Goal: Task Accomplishment & Management: Complete application form

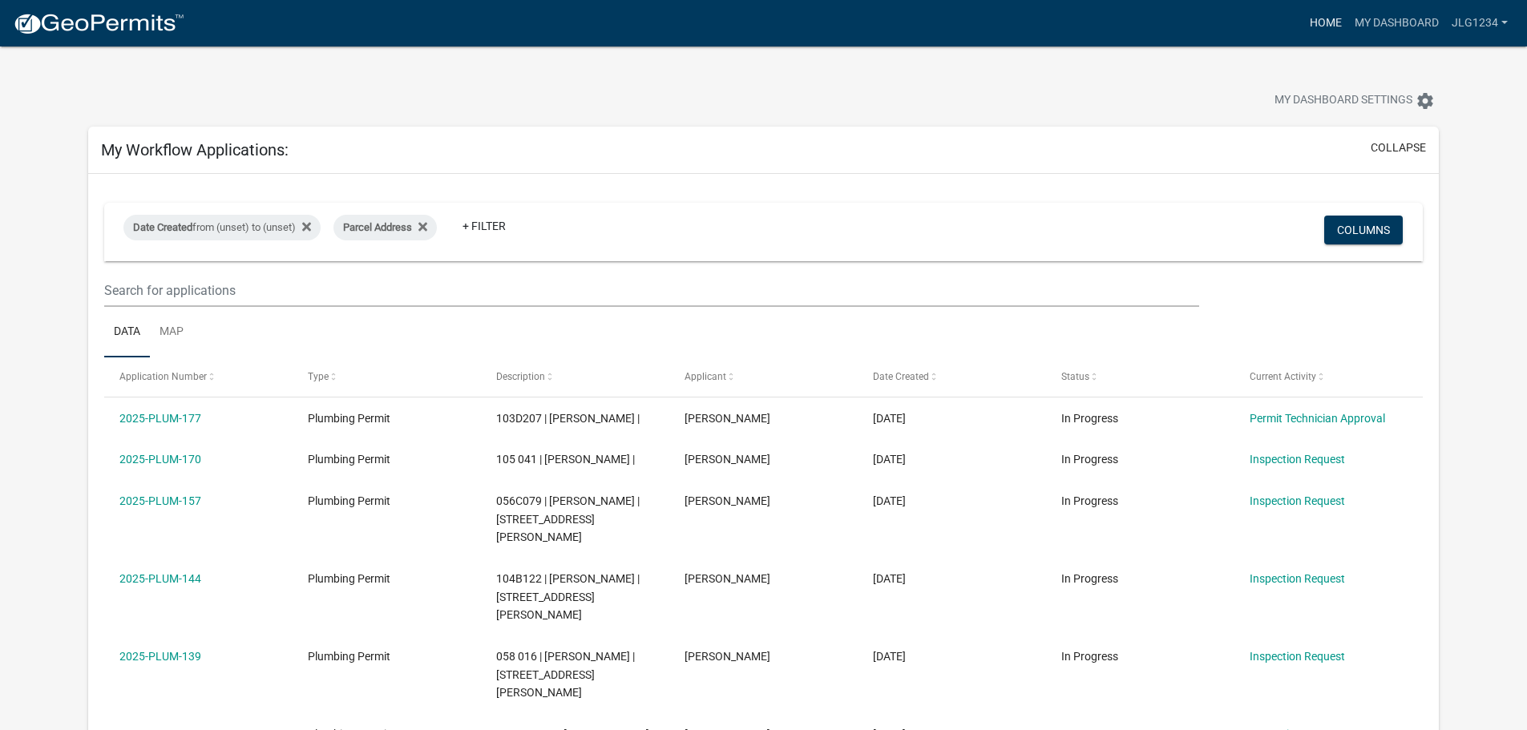
click at [1329, 16] on link "Home" at bounding box center [1326, 23] width 45 height 30
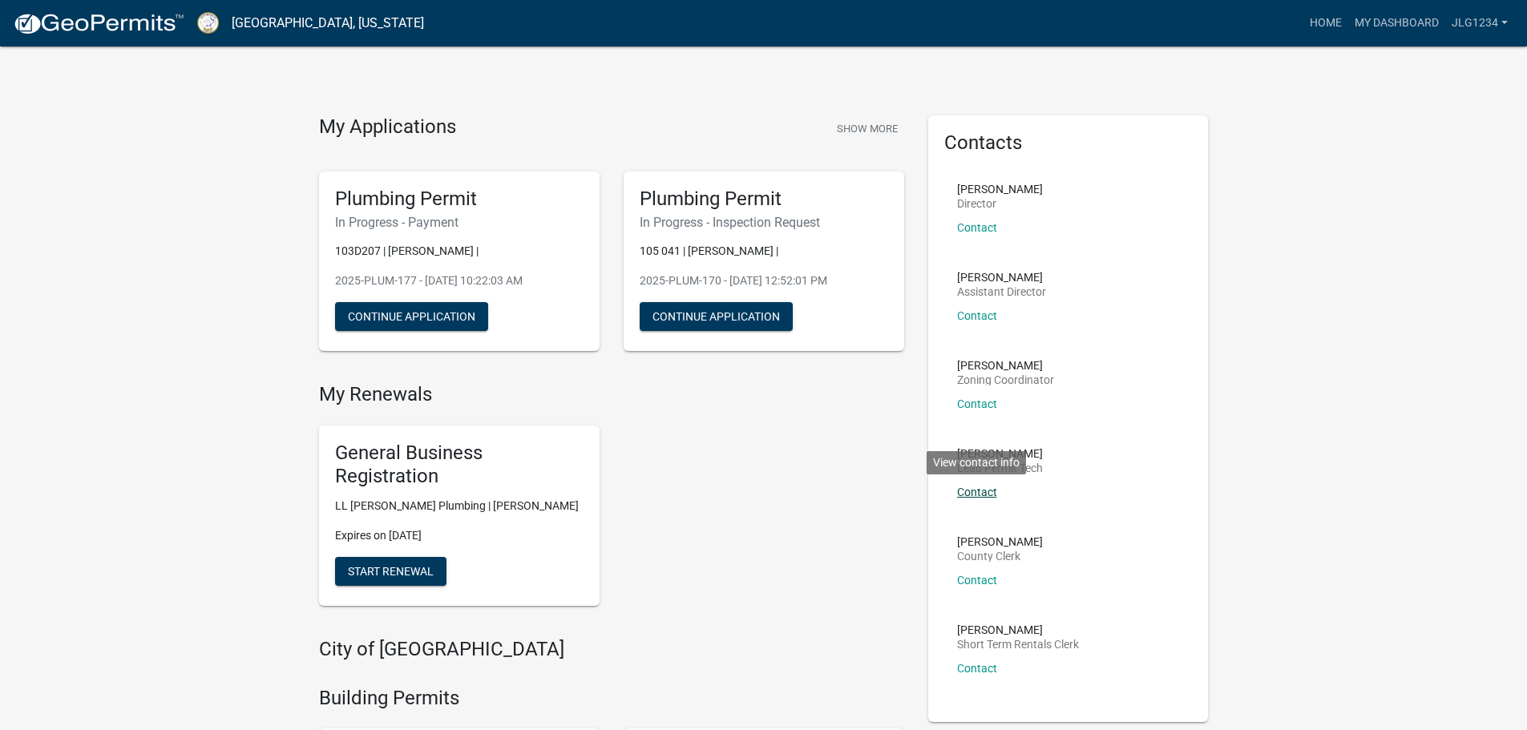
click at [984, 486] on link "Contact" at bounding box center [977, 492] width 40 height 13
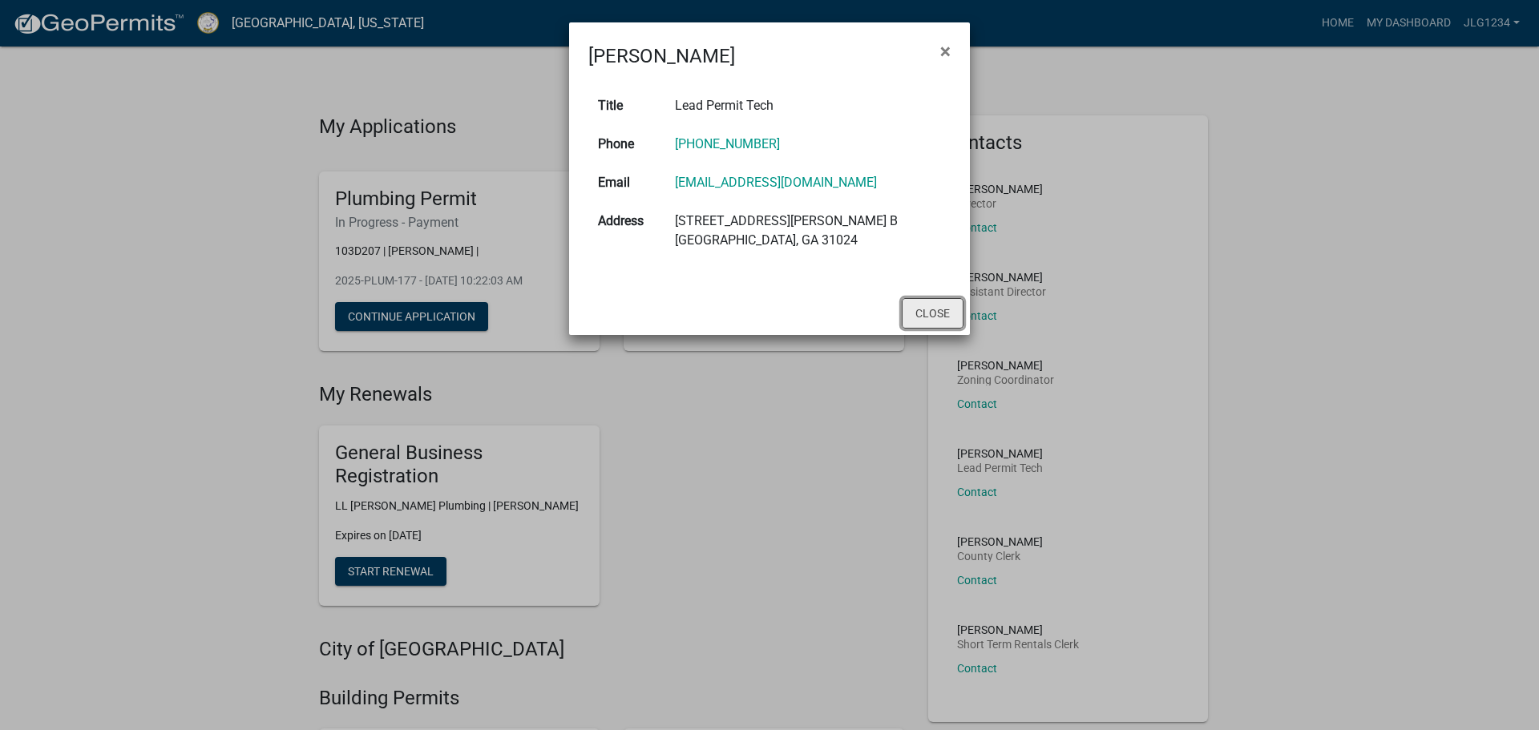
click at [931, 318] on button "Close" at bounding box center [933, 313] width 62 height 30
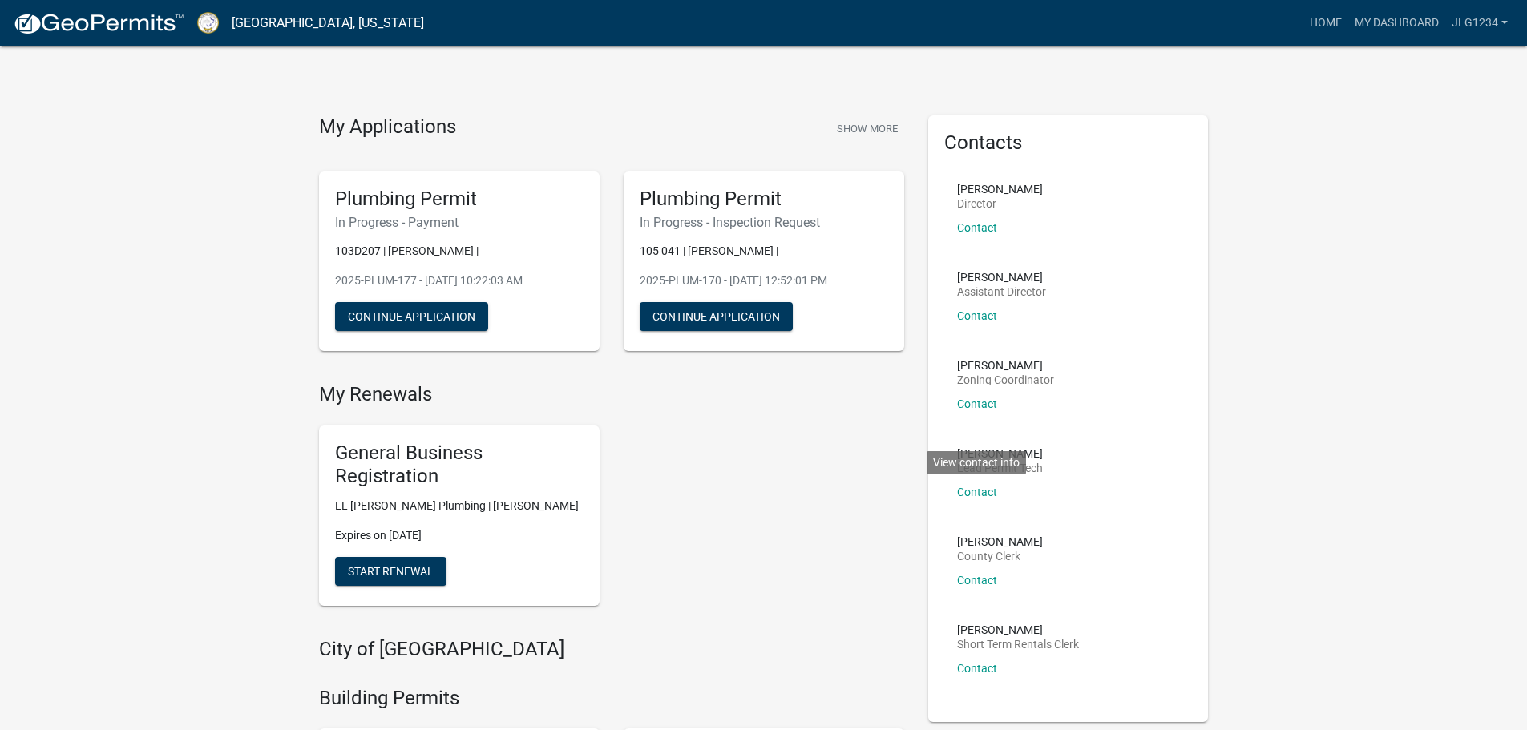
click at [1371, 25] on link "My Dashboard" at bounding box center [1397, 23] width 97 height 30
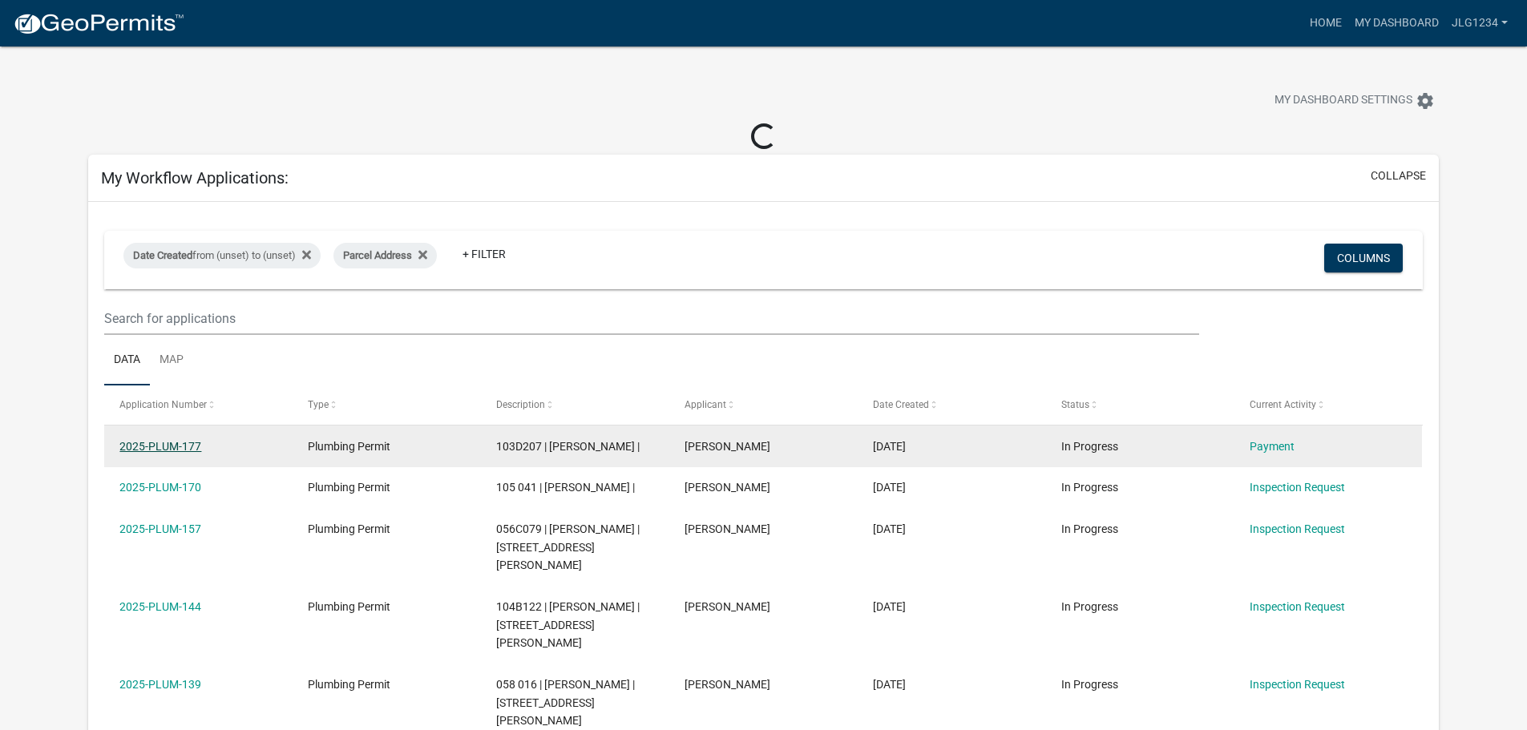
click at [166, 446] on link "2025-PLUM-177" at bounding box center [160, 446] width 82 height 13
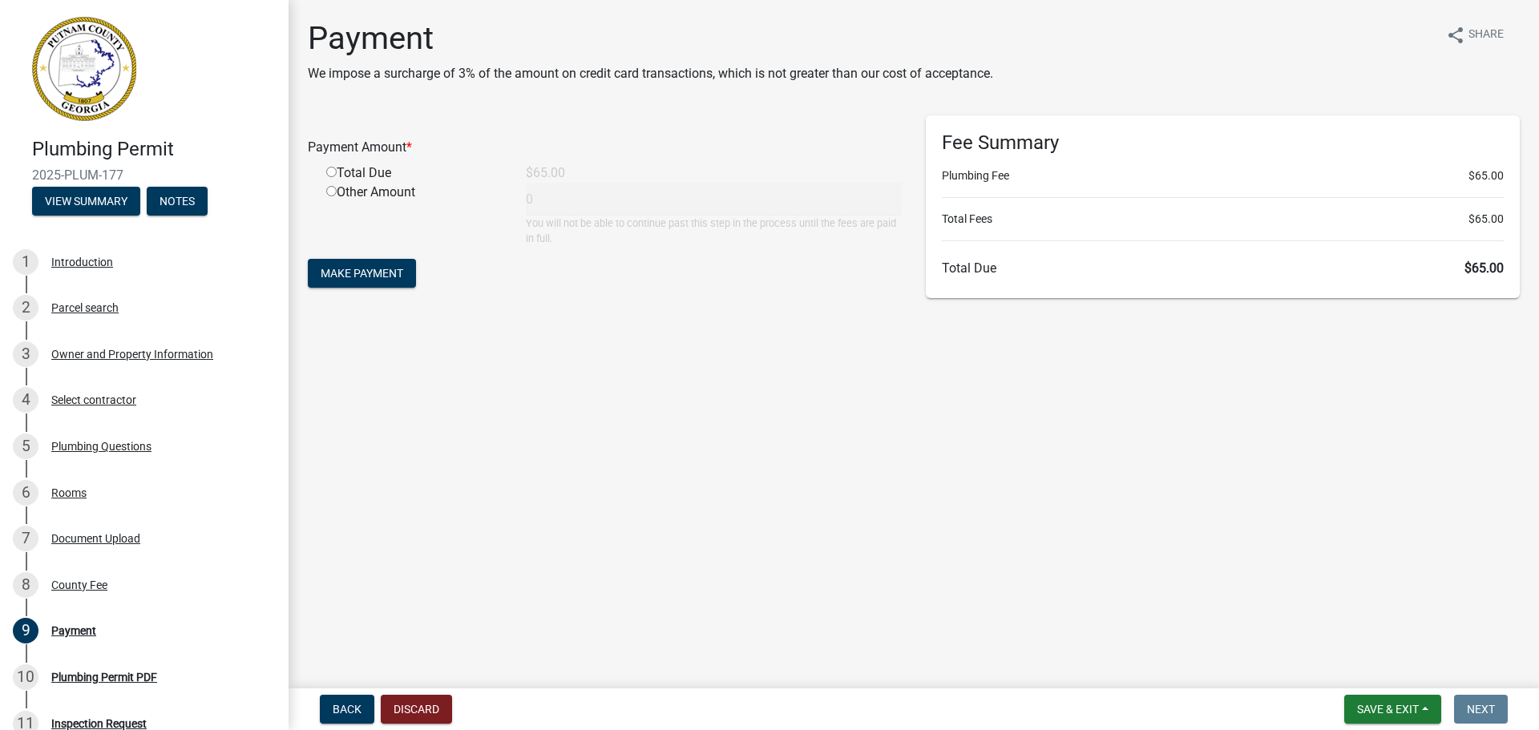
click at [330, 177] on div "Total Due" at bounding box center [414, 173] width 200 height 19
click at [330, 173] on input "radio" at bounding box center [331, 172] width 10 height 10
radio input "true"
type input "65"
click at [344, 275] on span "Make Payment" at bounding box center [362, 273] width 83 height 13
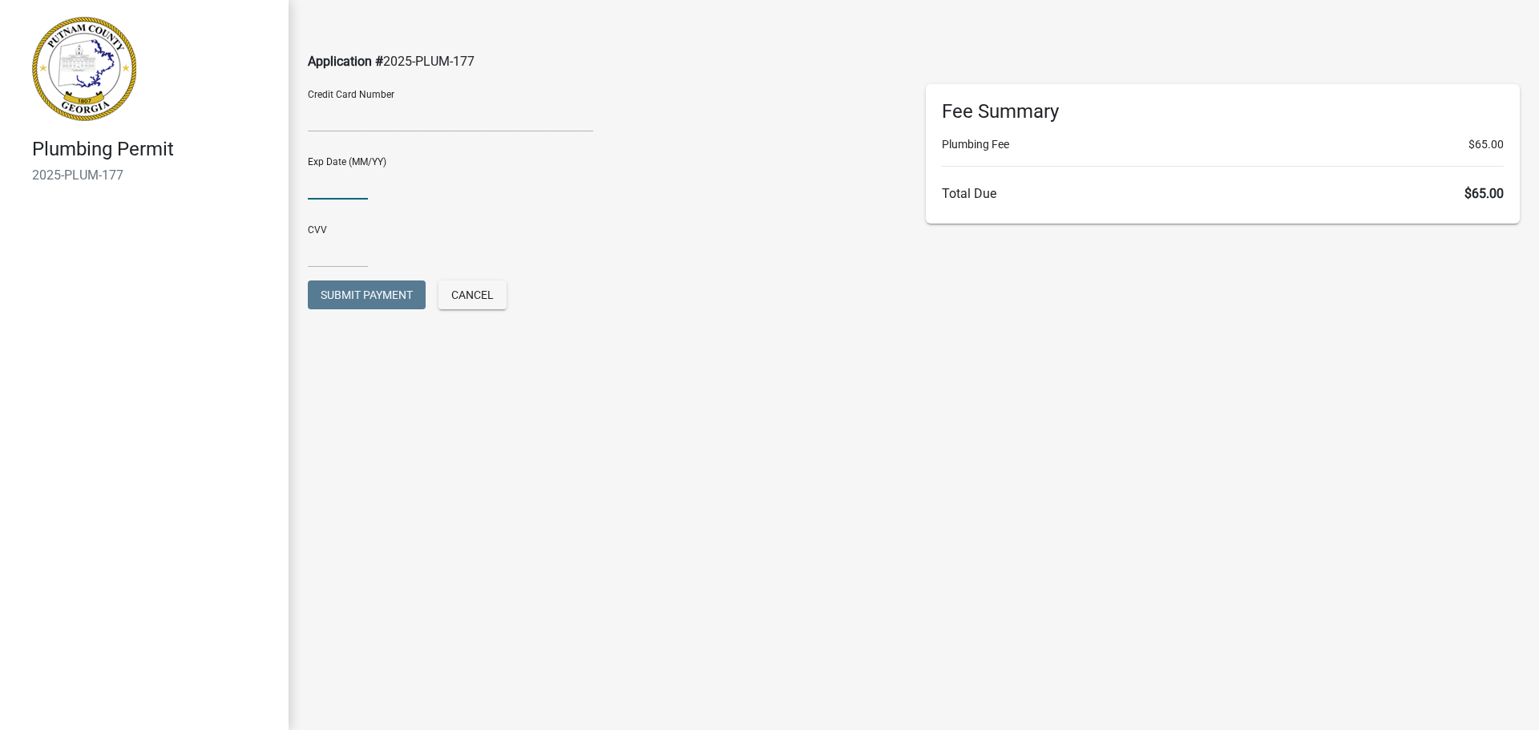
click at [352, 179] on input "text" at bounding box center [338, 183] width 60 height 33
type input "0428"
click at [343, 237] on input "text" at bounding box center [338, 251] width 60 height 33
type input "413"
click at [370, 294] on span "Submit Payment" at bounding box center [367, 295] width 92 height 13
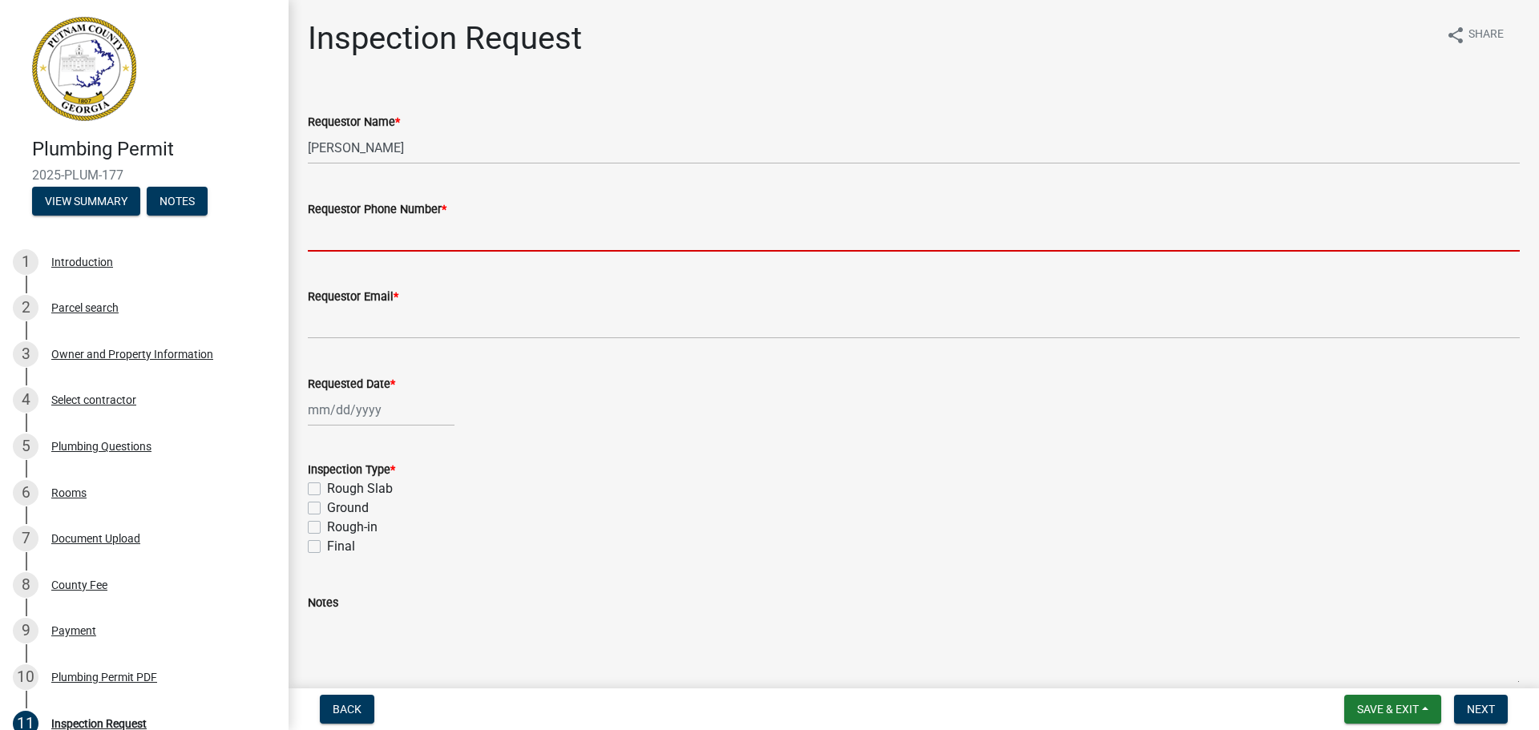
click at [361, 239] on input "Requestor Phone Number *" at bounding box center [914, 235] width 1212 height 33
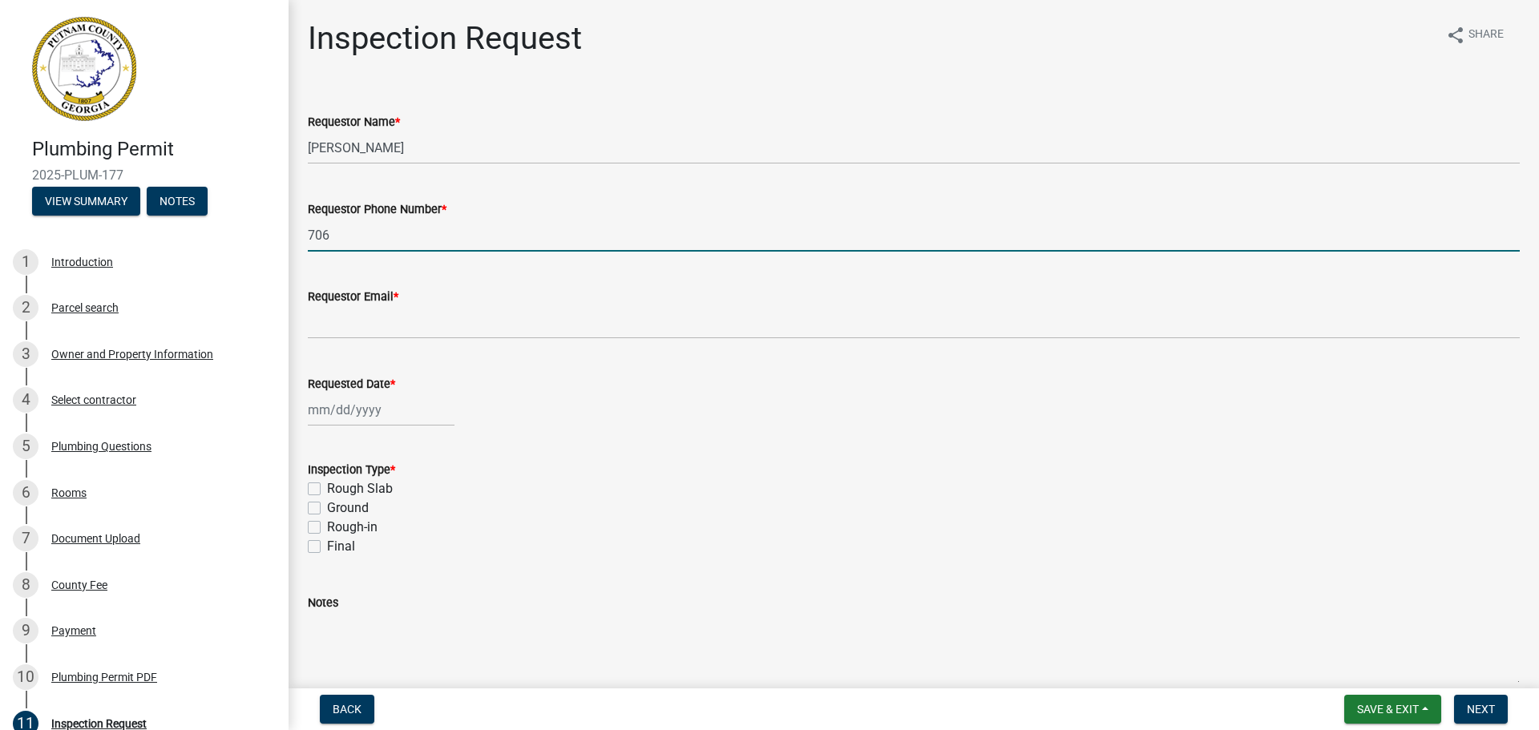
type input "706"
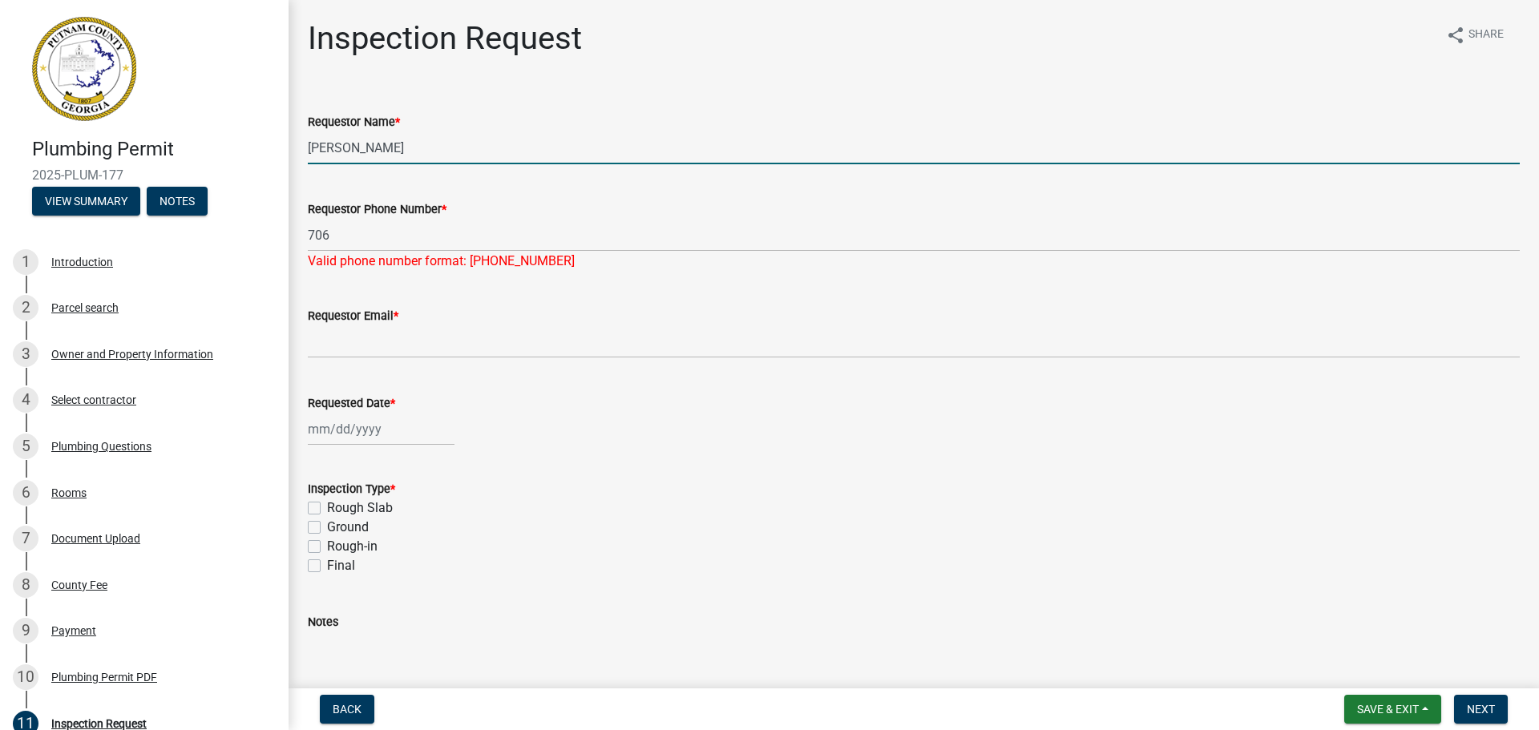
drag, startPoint x: 373, startPoint y: 151, endPoint x: 287, endPoint y: 144, distance: 86.1
click at [287, 144] on div "Plumbing Permit 2025-PLUM-177 View Summary Notes 1 Introduction 2 Parcel search…" at bounding box center [769, 365] width 1539 height 730
type input "[PERSON_NAME]"
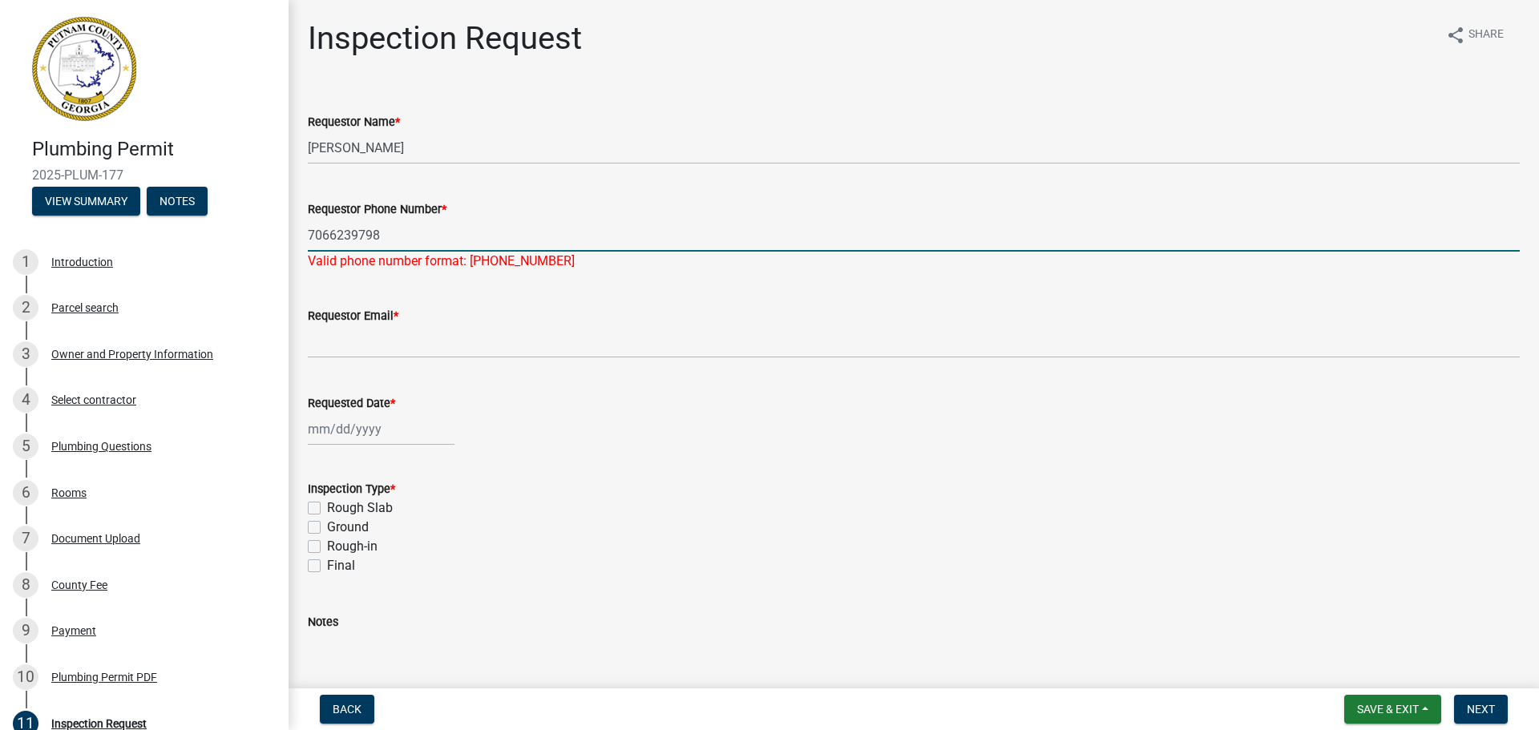
type input "7066239798"
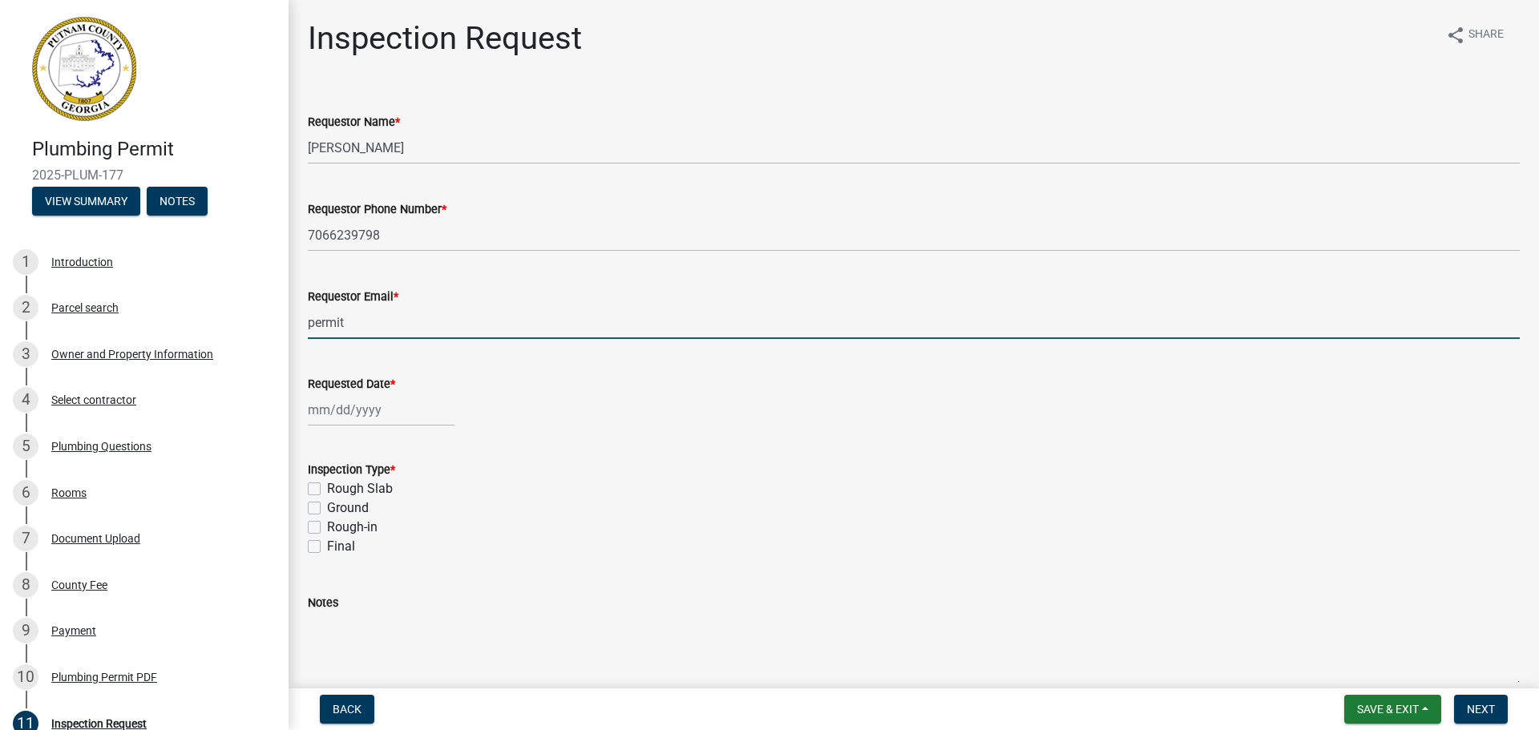
type input "[EMAIL_ADDRESS][DOMAIN_NAME]"
click at [330, 413] on div at bounding box center [381, 410] width 147 height 33
select select "9"
select select "2025"
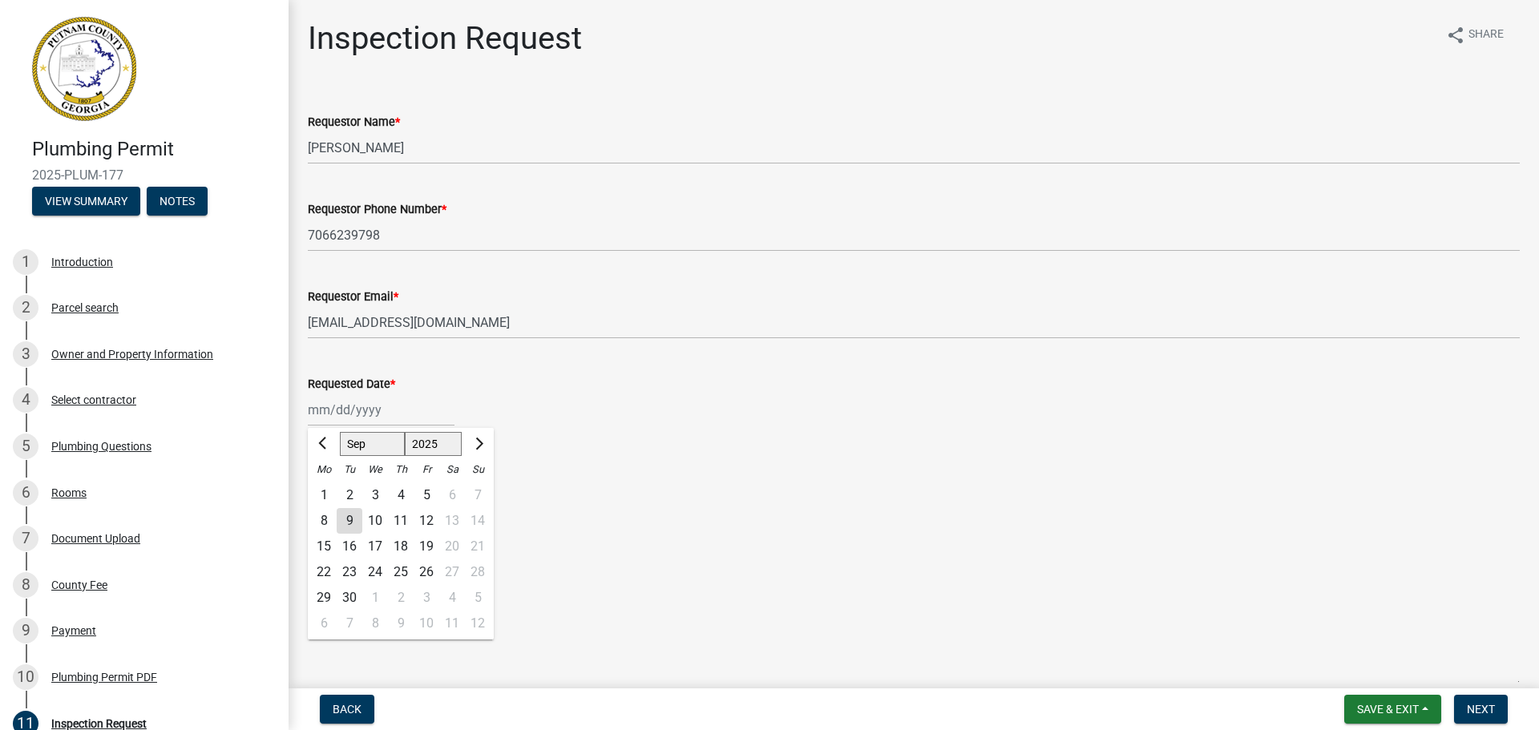
click at [377, 520] on div "10" at bounding box center [375, 521] width 26 height 26
type input "[DATE]"
click at [327, 489] on label "Rough Slab" at bounding box center [360, 488] width 66 height 19
click at [327, 489] on input "Rough Slab" at bounding box center [332, 484] width 10 height 10
checkbox input "true"
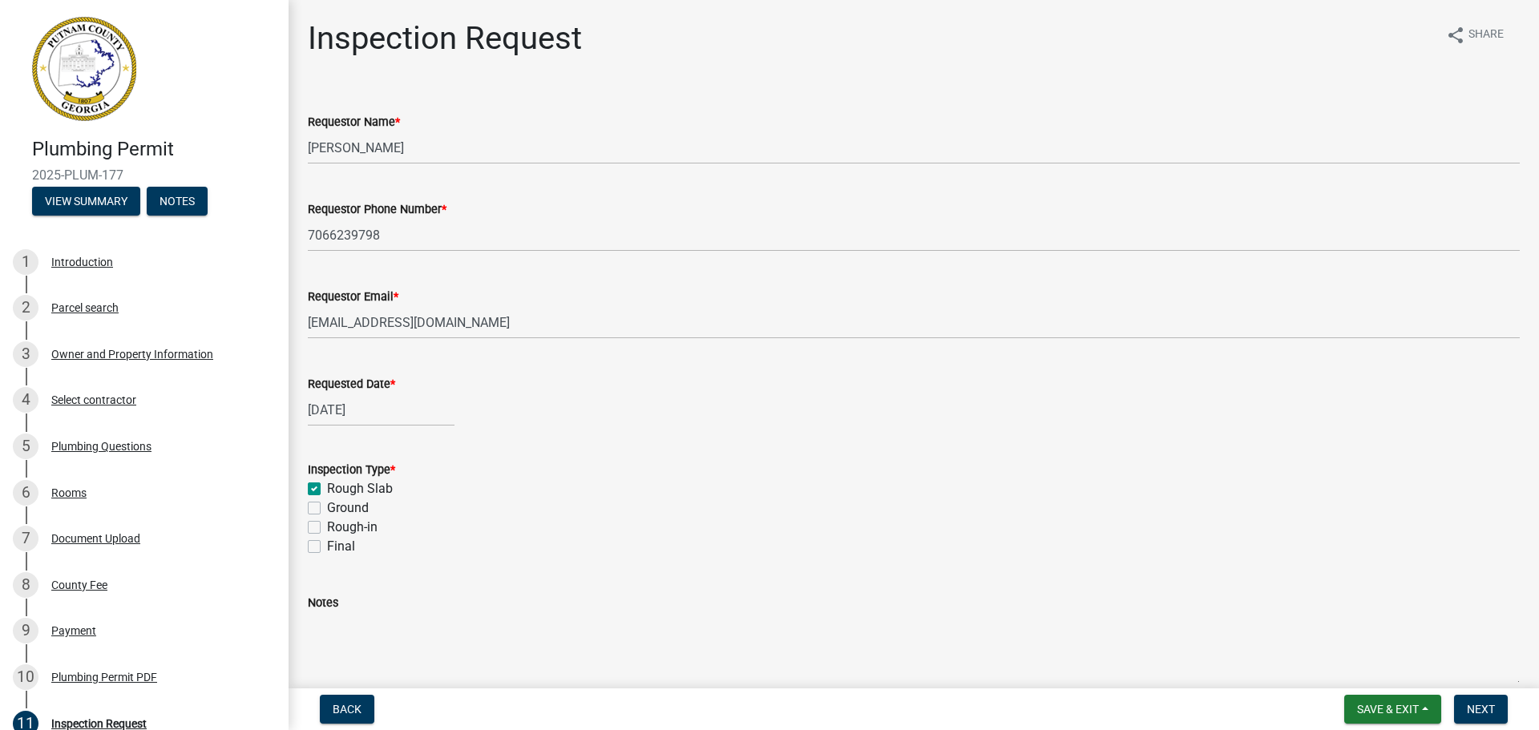
checkbox input "false"
click at [89, 311] on div "Parcel search" at bounding box center [84, 307] width 67 height 11
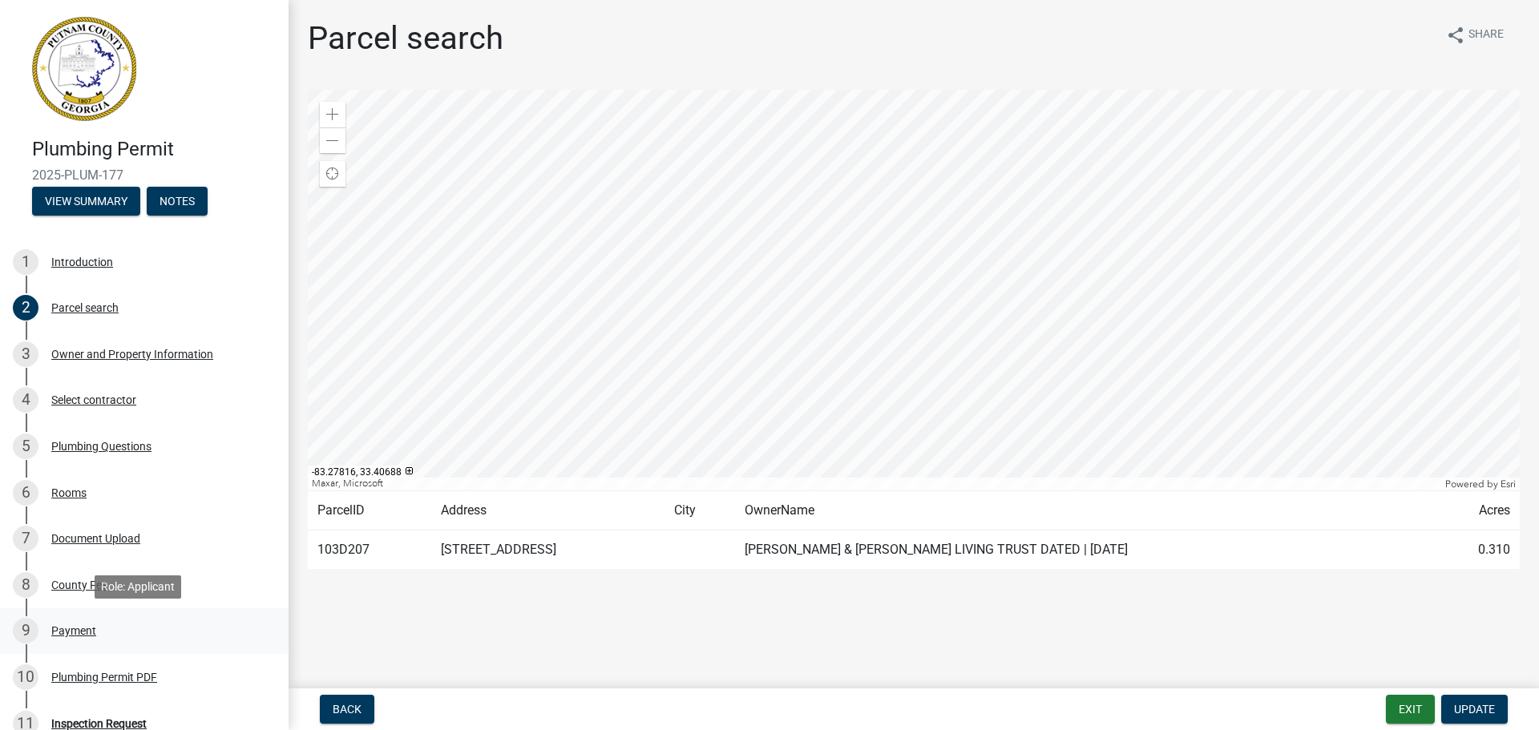
click at [74, 629] on div "Payment" at bounding box center [73, 630] width 45 height 11
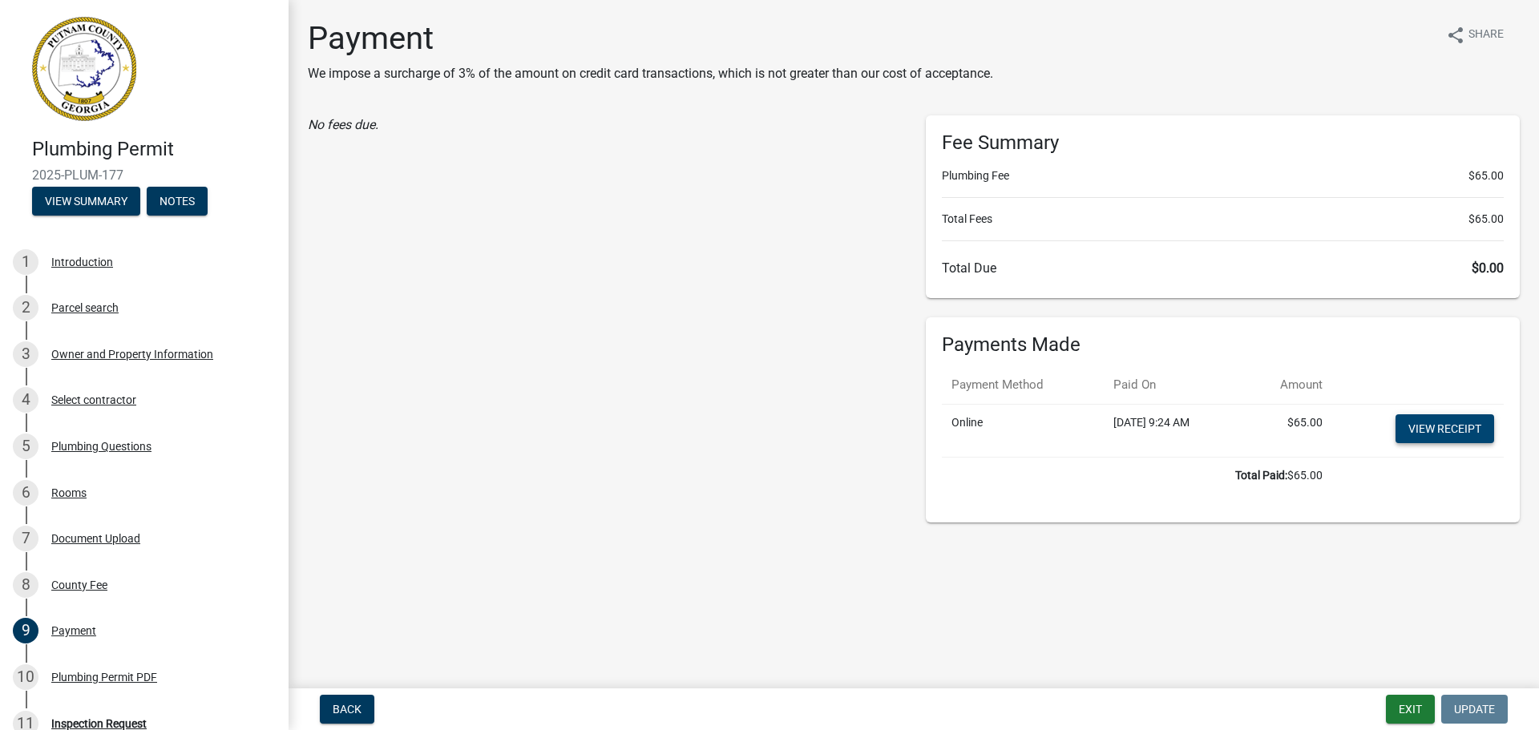
click at [1438, 428] on link "View receipt" at bounding box center [1445, 429] width 99 height 29
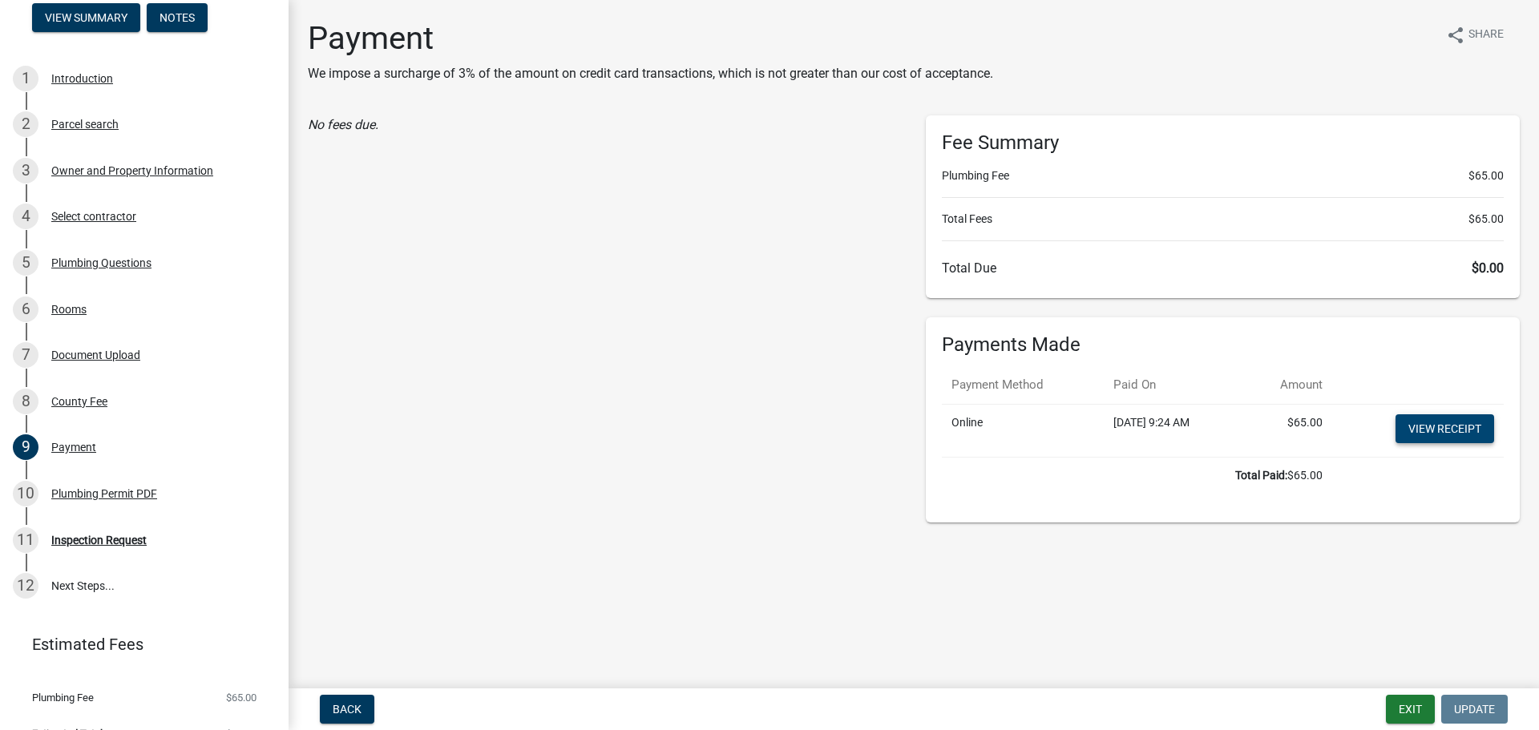
scroll to position [212, 0]
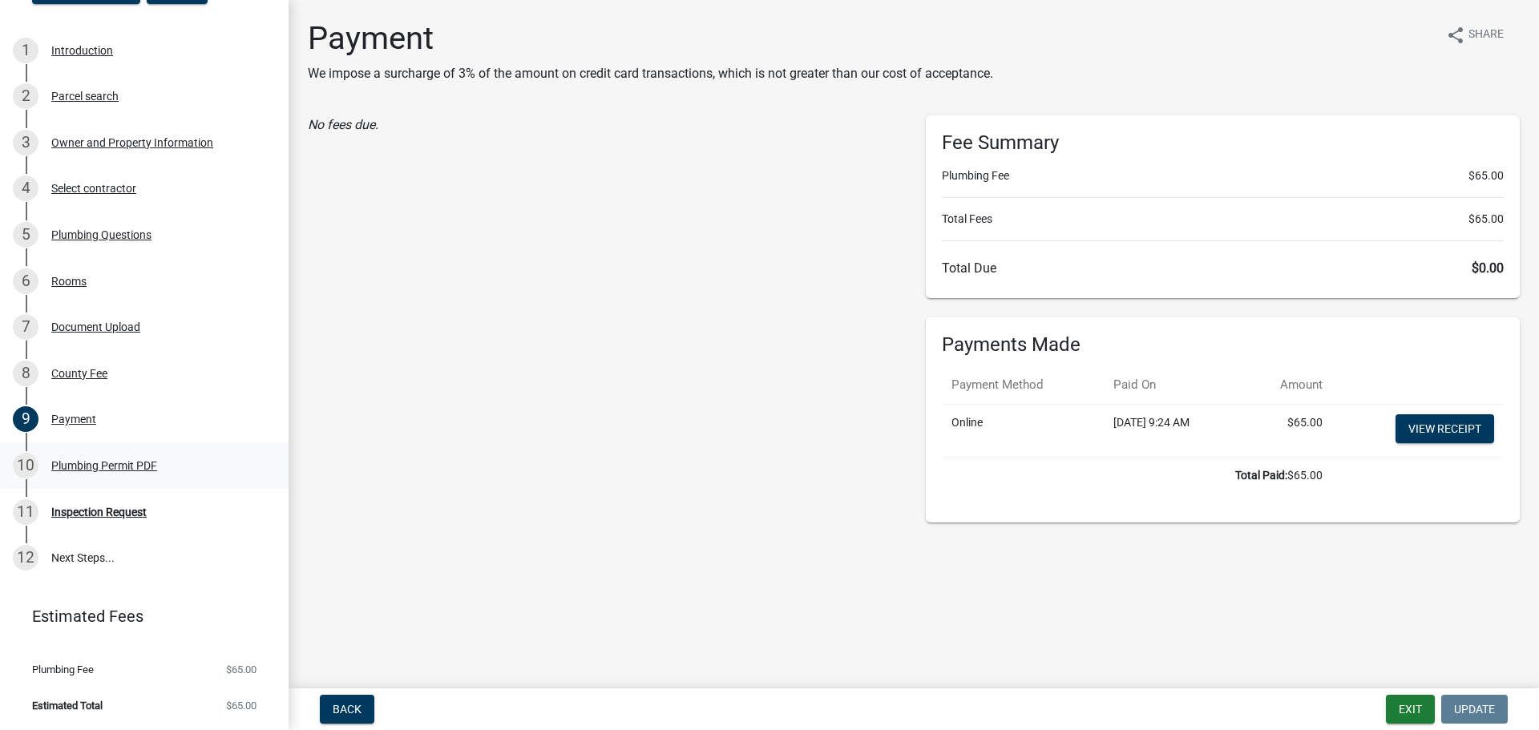
click at [112, 458] on div "10 Plumbing Permit PDF" at bounding box center [138, 466] width 250 height 26
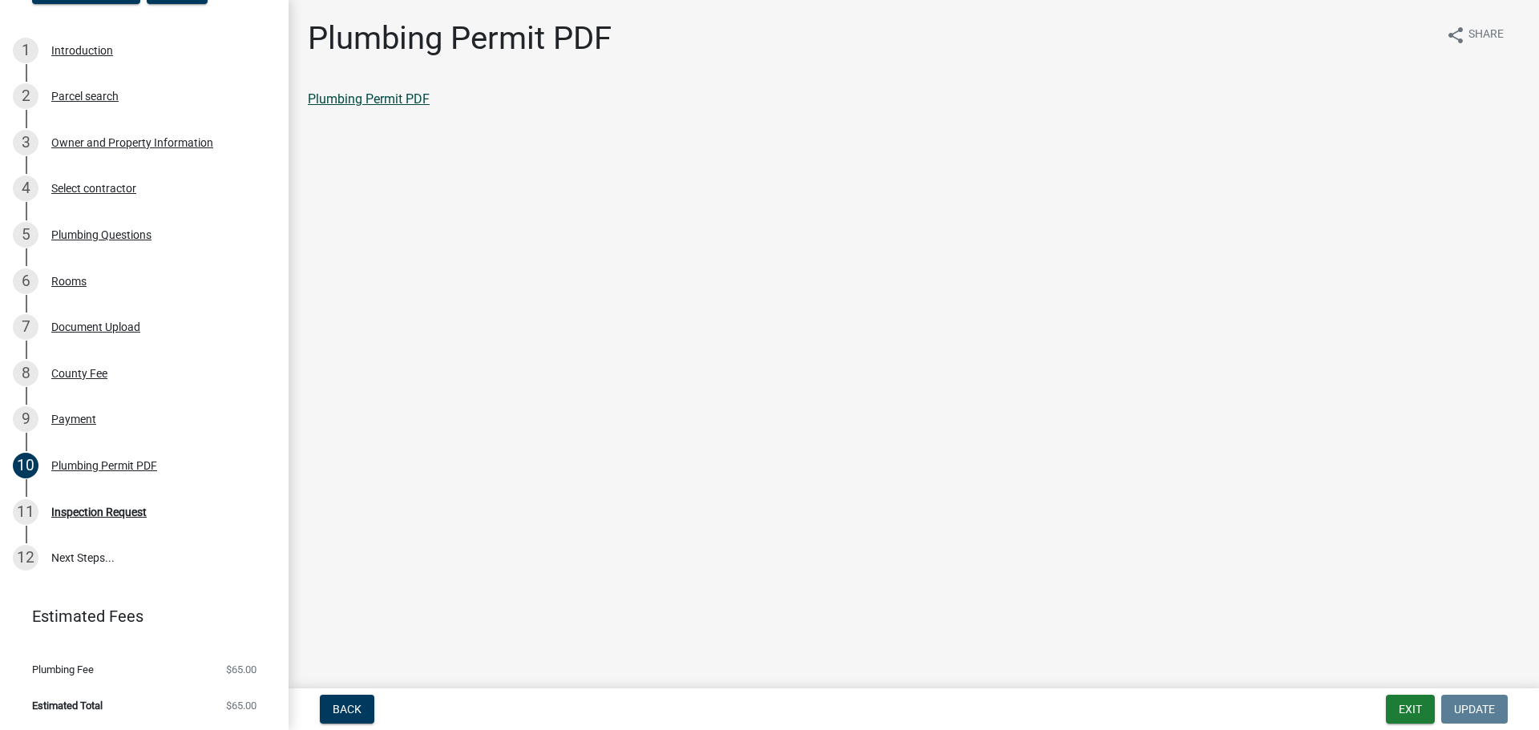
click at [336, 100] on link "Plumbing Permit PDF" at bounding box center [369, 98] width 122 height 15
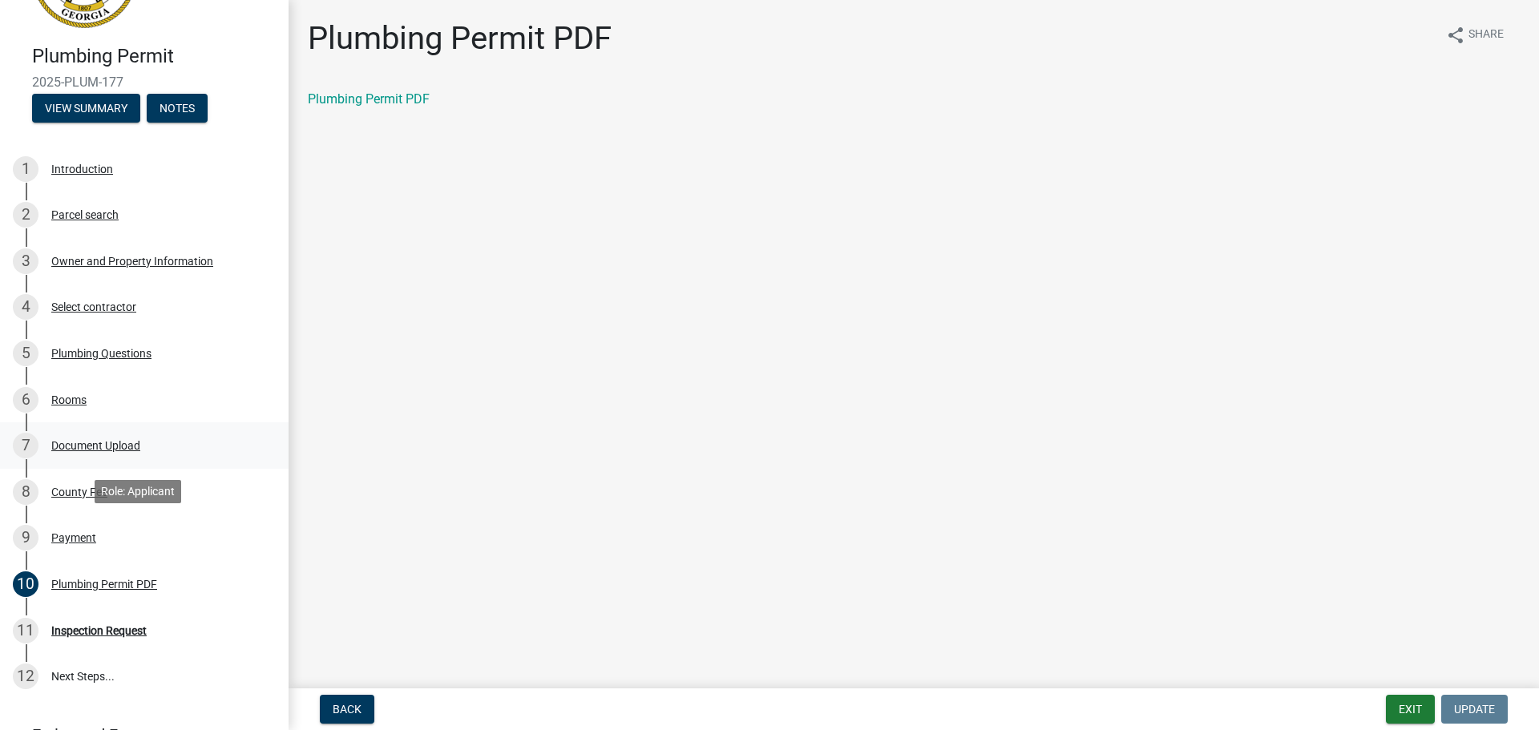
scroll to position [0, 0]
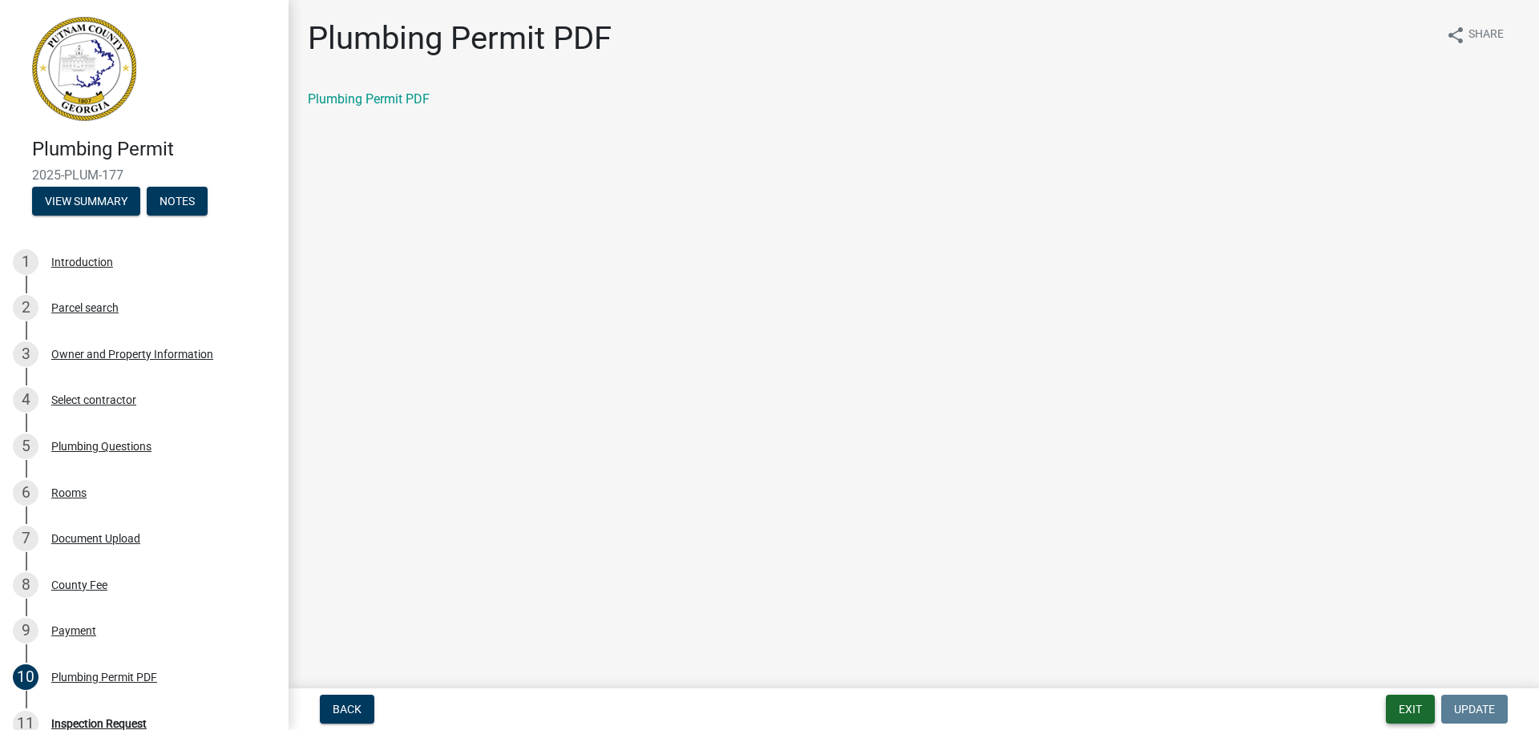
click at [1414, 722] on button "Exit" at bounding box center [1410, 709] width 49 height 29
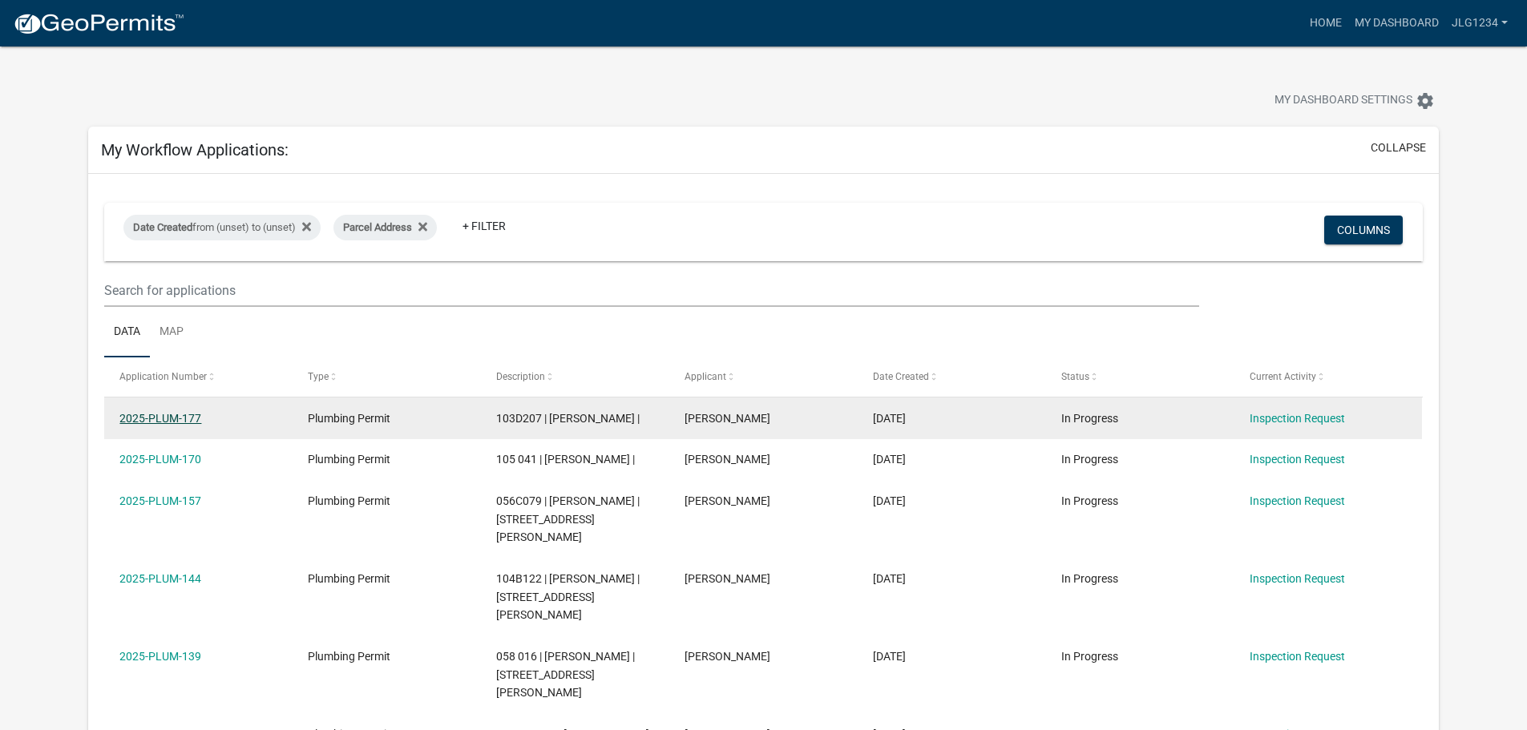
click at [187, 420] on link "2025-PLUM-177" at bounding box center [160, 418] width 82 height 13
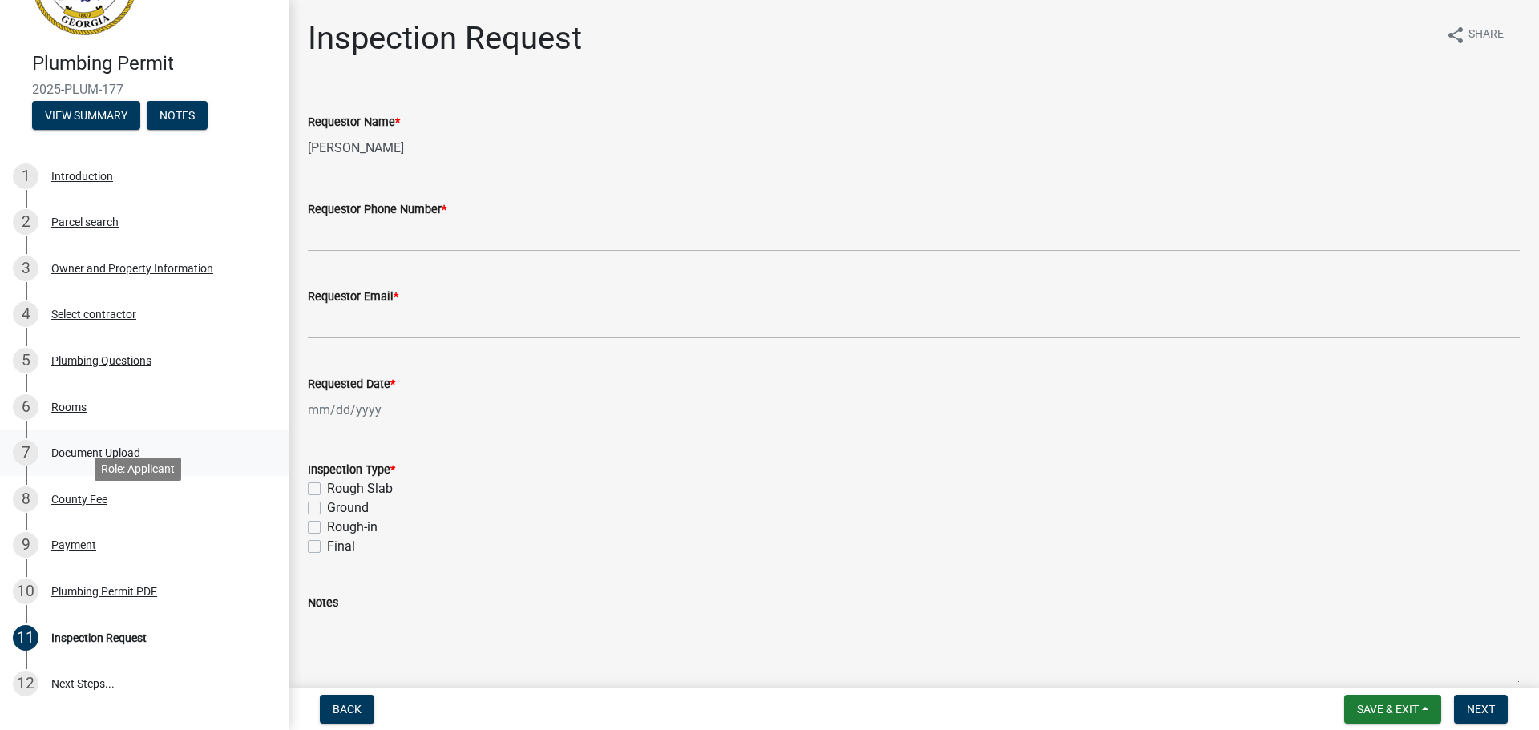
scroll to position [212, 0]
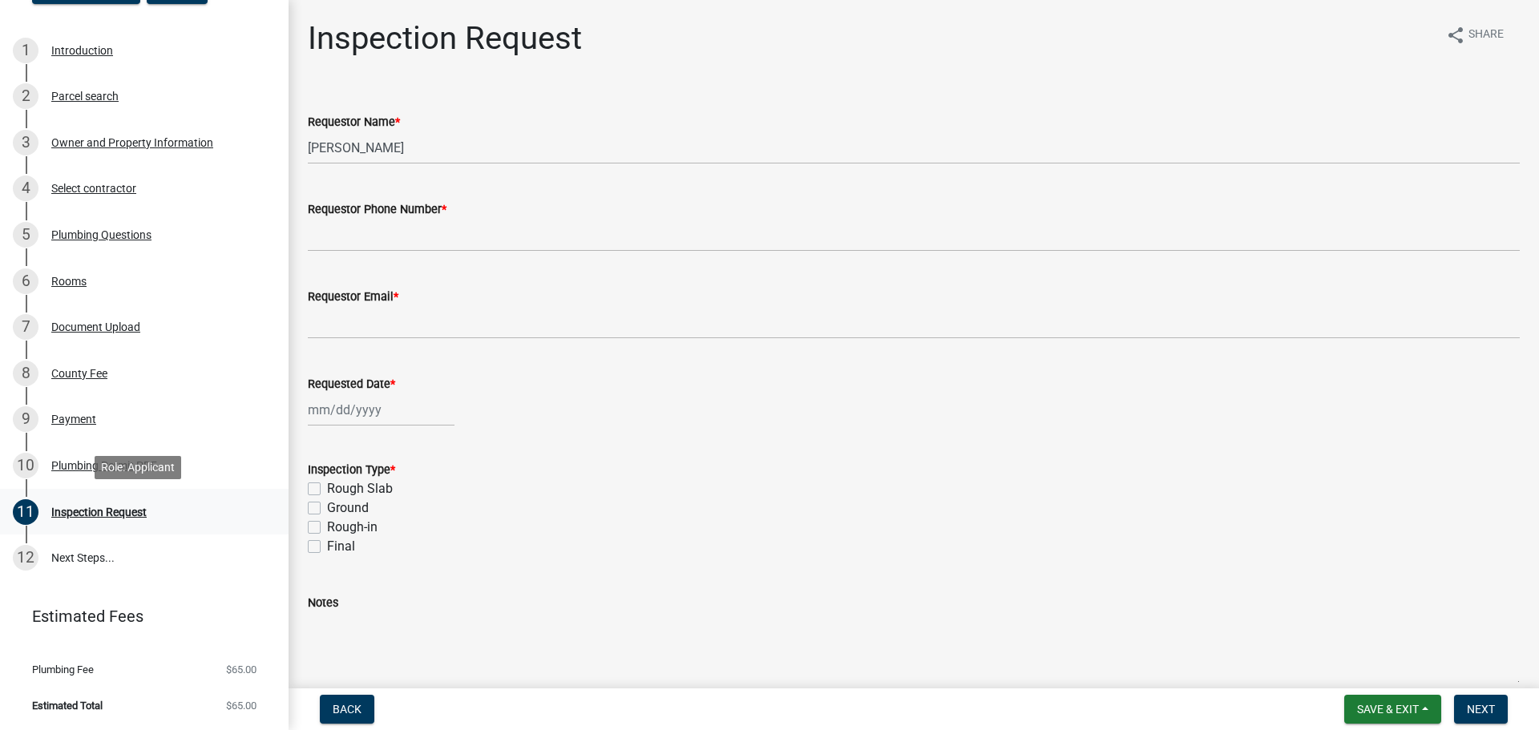
click at [116, 517] on div "Inspection Request" at bounding box center [98, 512] width 95 height 11
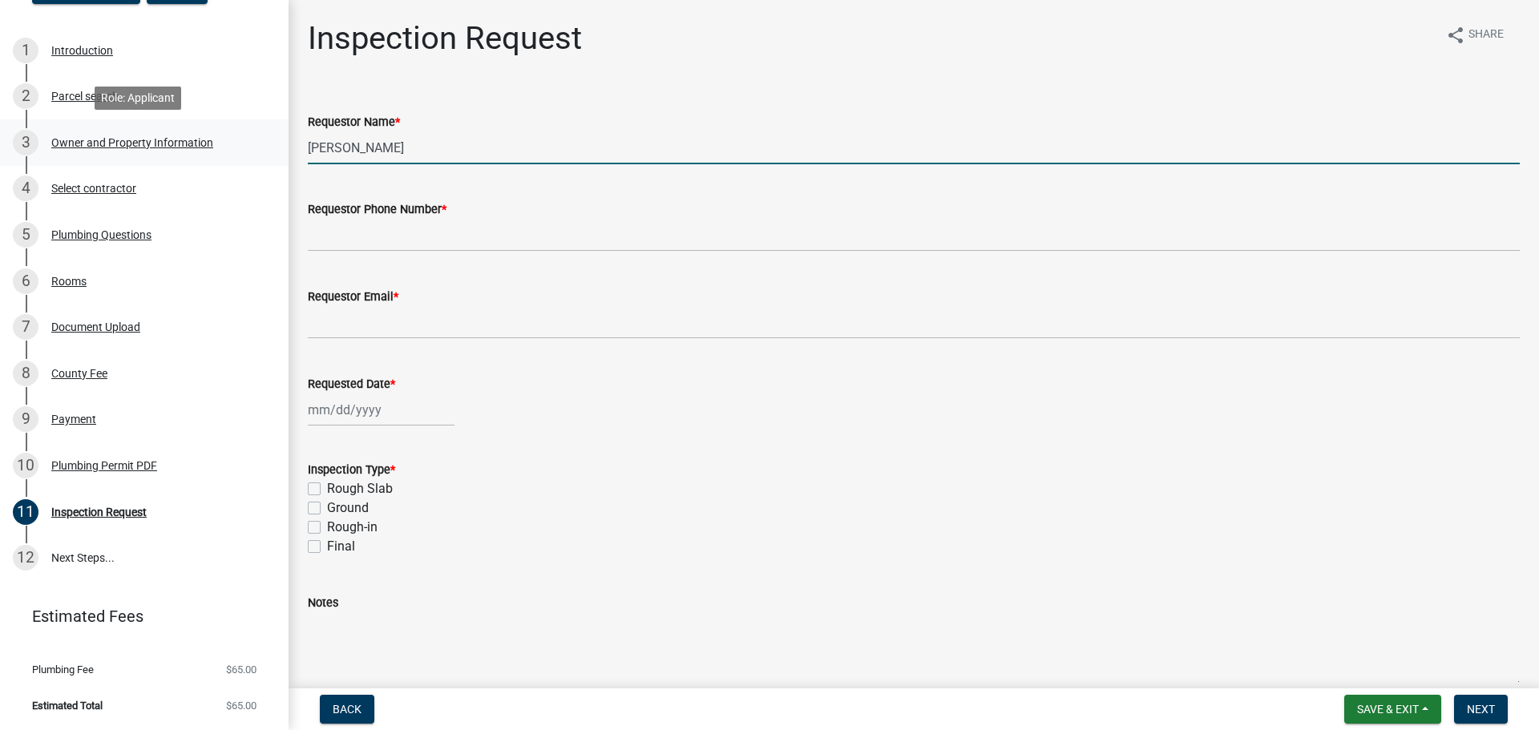
drag, startPoint x: 405, startPoint y: 151, endPoint x: 271, endPoint y: 151, distance: 133.9
click at [271, 151] on div "Plumbing Permit 2025-PLUM-177 View Summary Notes 1 Introduction 2 Parcel search…" at bounding box center [769, 365] width 1539 height 730
type input "[PERSON_NAME]"
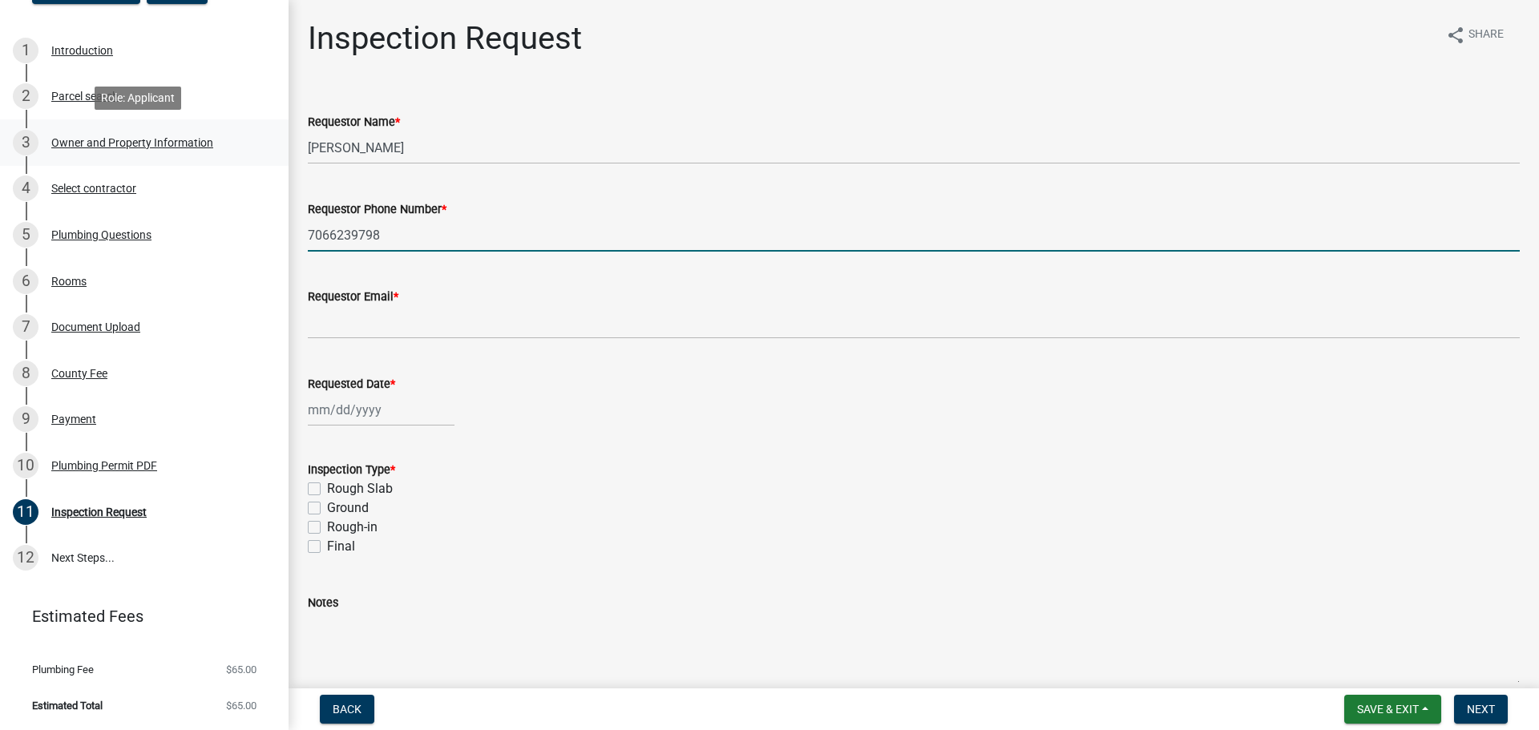
type input "7066239798"
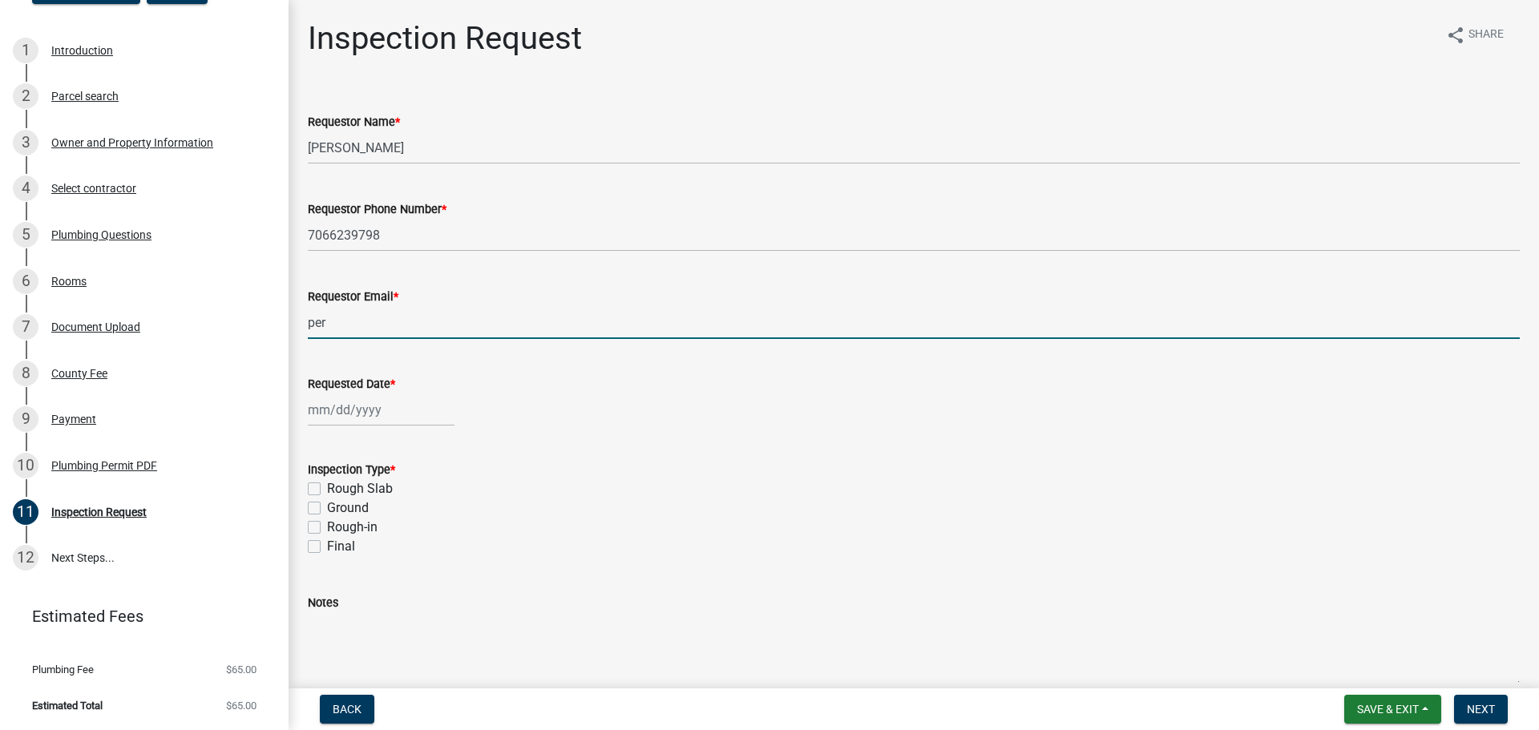
type input "[EMAIL_ADDRESS][DOMAIN_NAME]"
select select "9"
select select "2025"
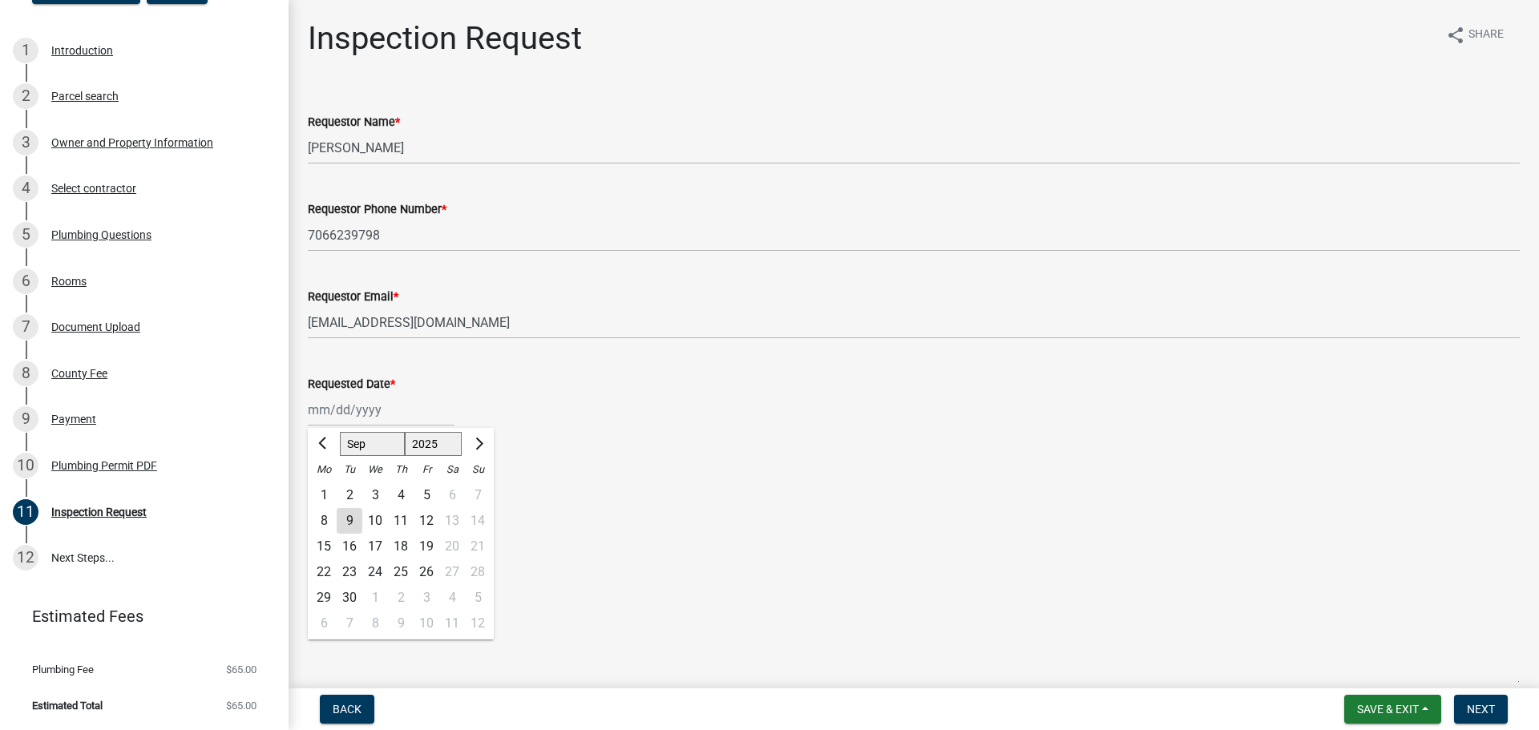
click at [368, 520] on div "10" at bounding box center [375, 521] width 26 height 26
type input "[DATE]"
click at [327, 488] on label "Rough Slab" at bounding box center [360, 488] width 66 height 19
click at [327, 488] on input "Rough Slab" at bounding box center [332, 484] width 10 height 10
checkbox input "true"
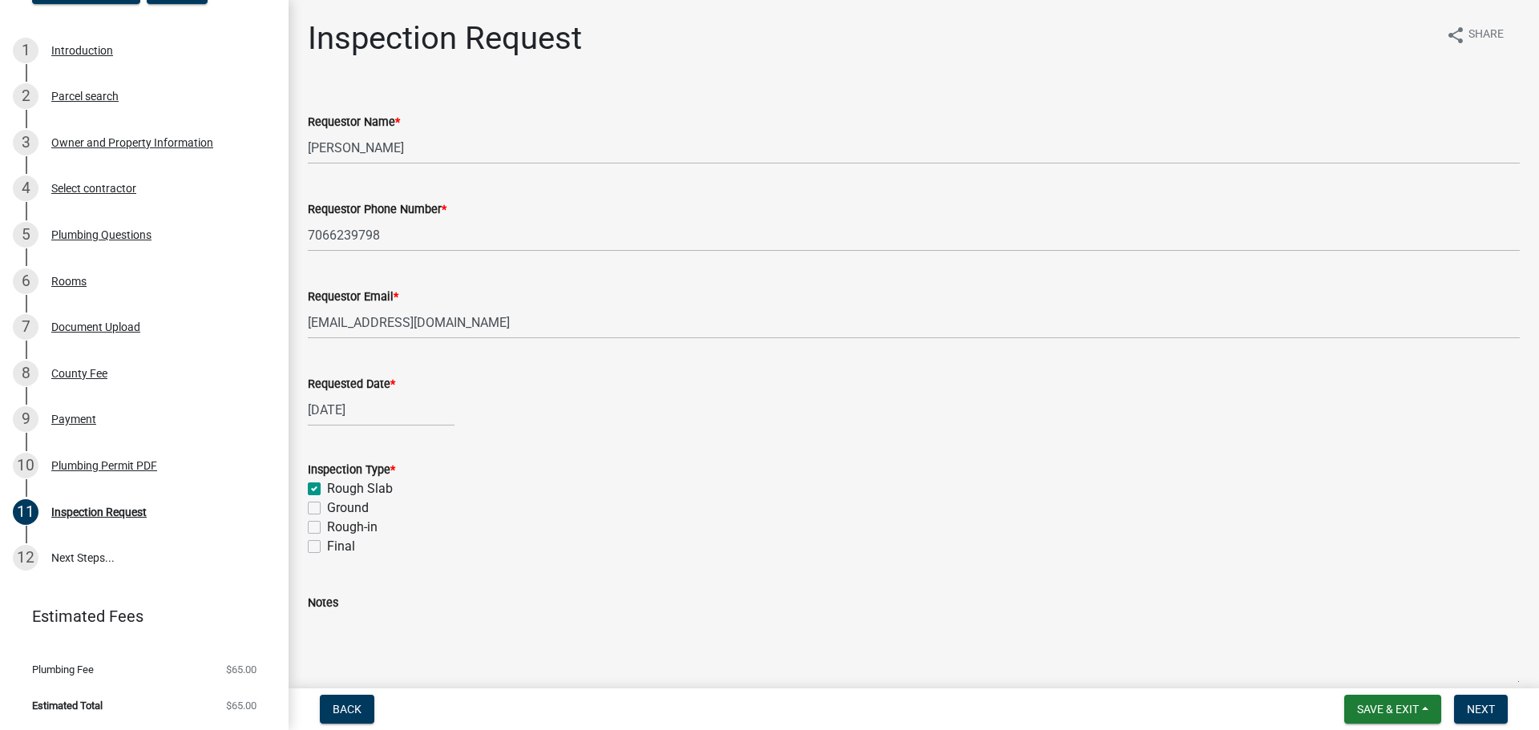
checkbox input "false"
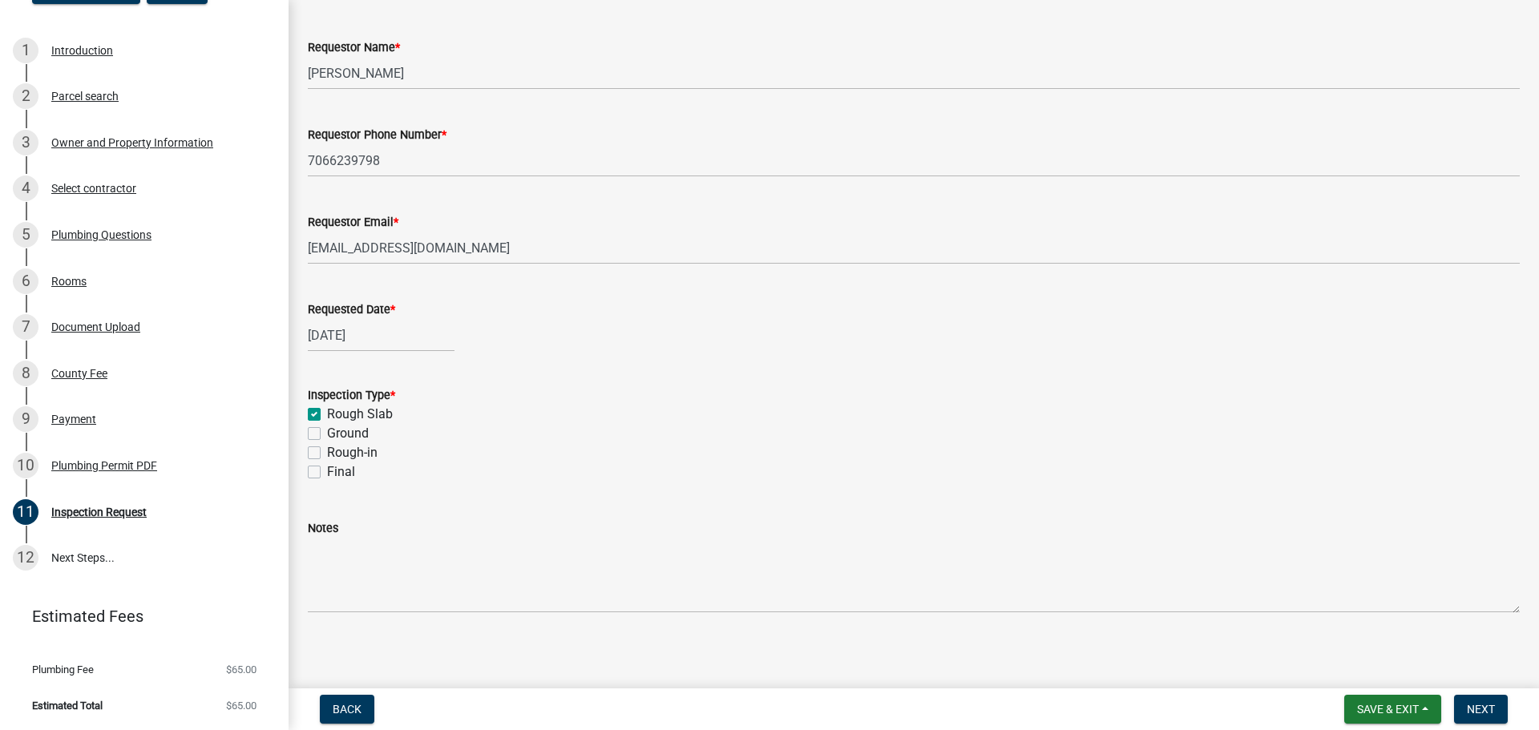
scroll to position [81, 0]
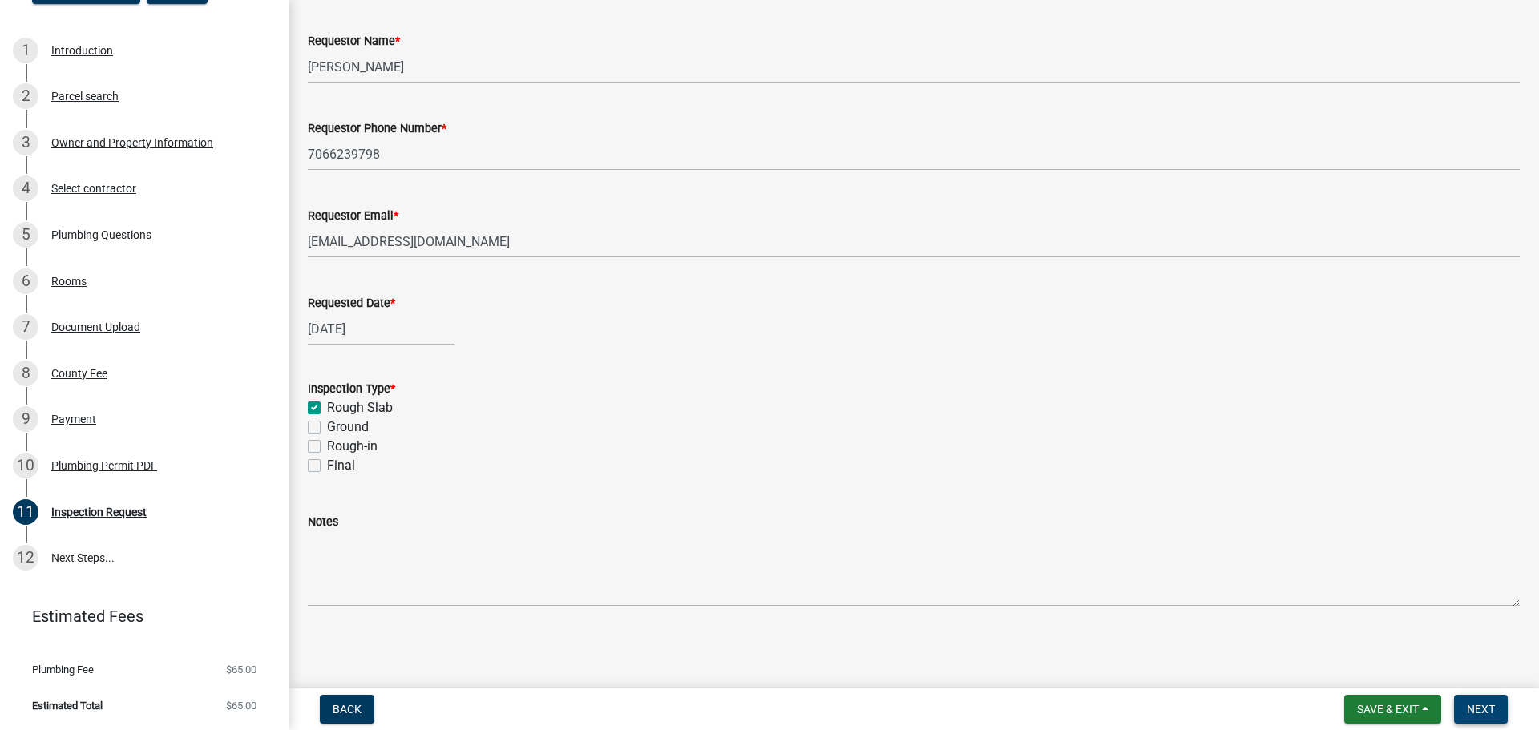
click at [1479, 705] on span "Next" at bounding box center [1481, 709] width 28 height 13
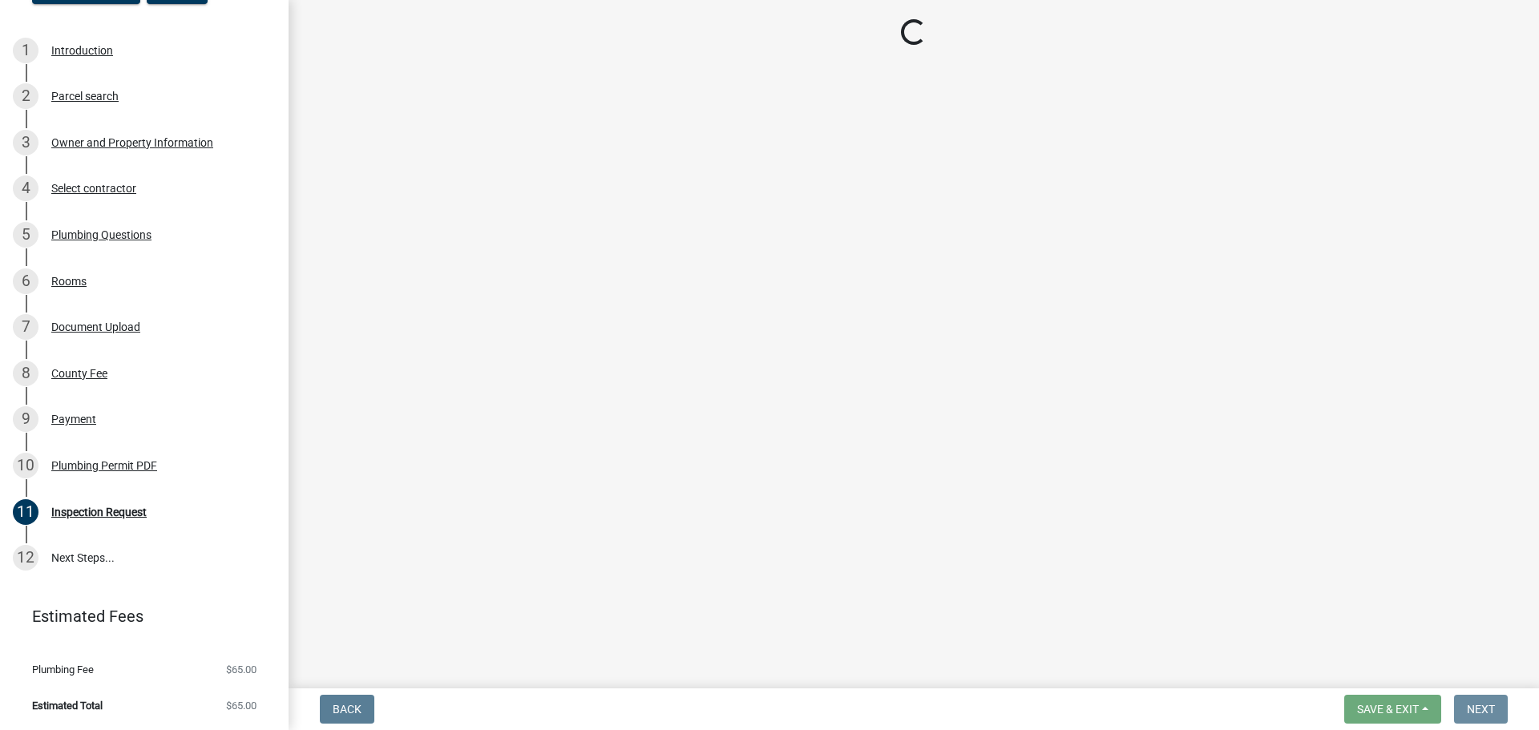
scroll to position [0, 0]
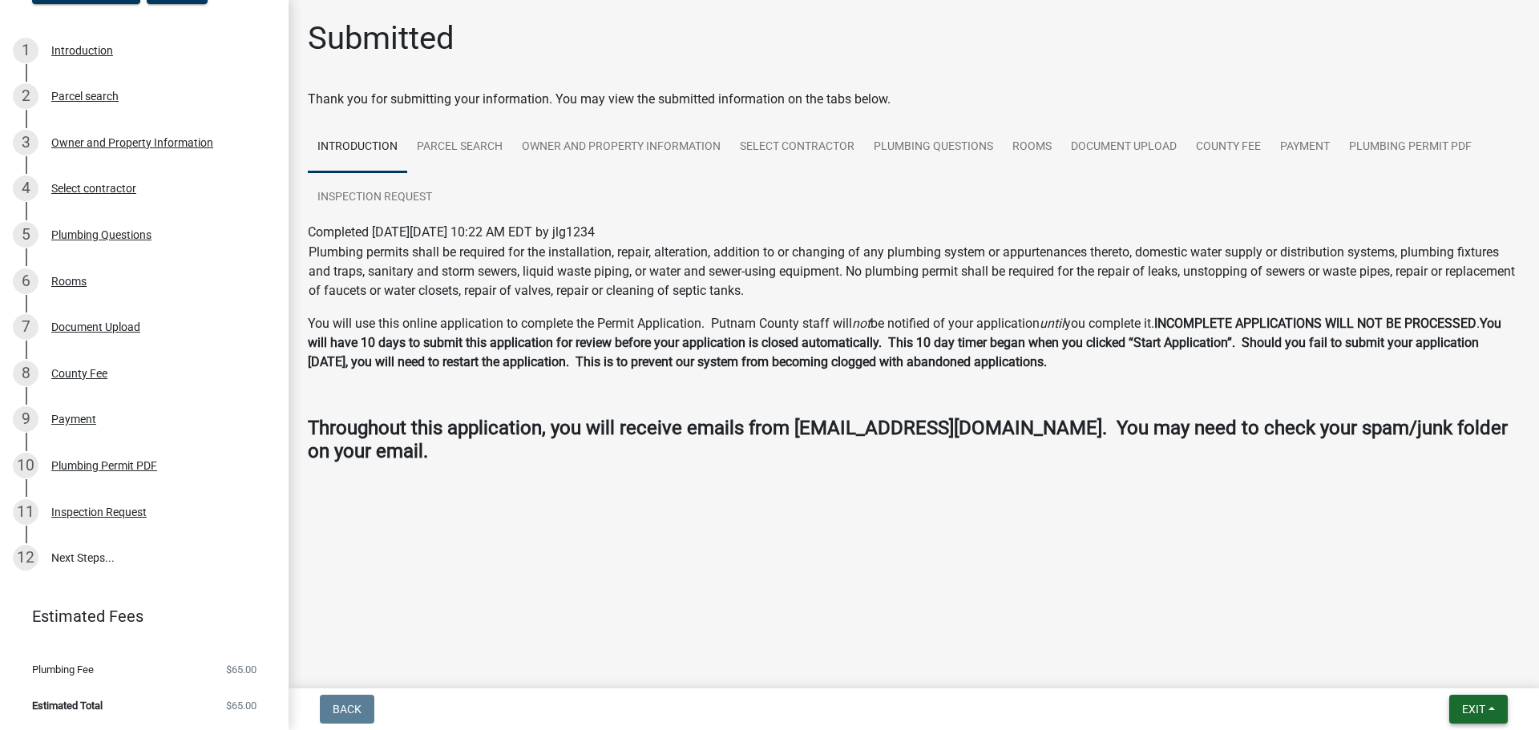
click at [1487, 710] on button "Exit" at bounding box center [1479, 709] width 59 height 29
click at [1418, 667] on button "Save & Exit" at bounding box center [1444, 668] width 128 height 38
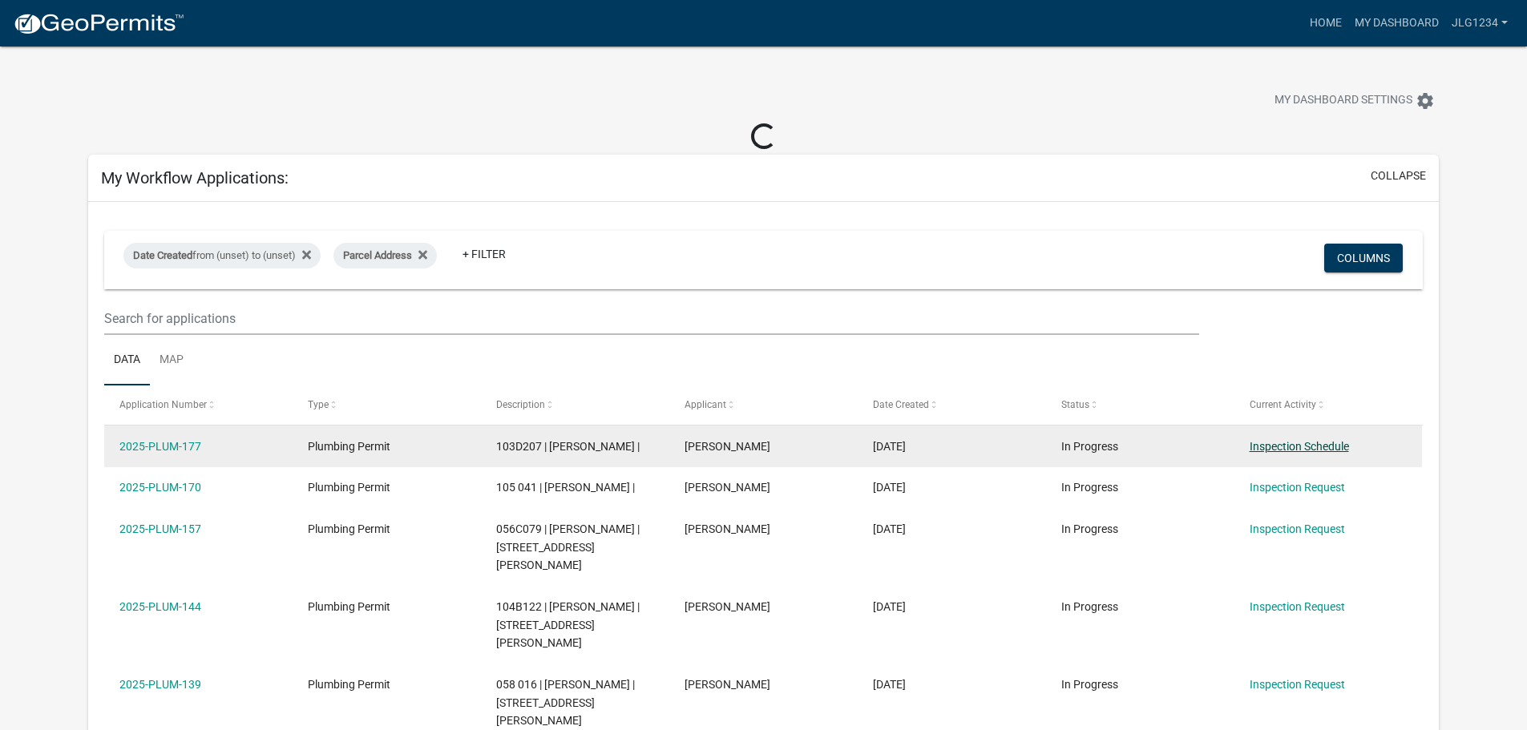
click at [1317, 441] on link "Inspection Schedule" at bounding box center [1299, 446] width 99 height 13
